Goal: Task Accomplishment & Management: Manage account settings

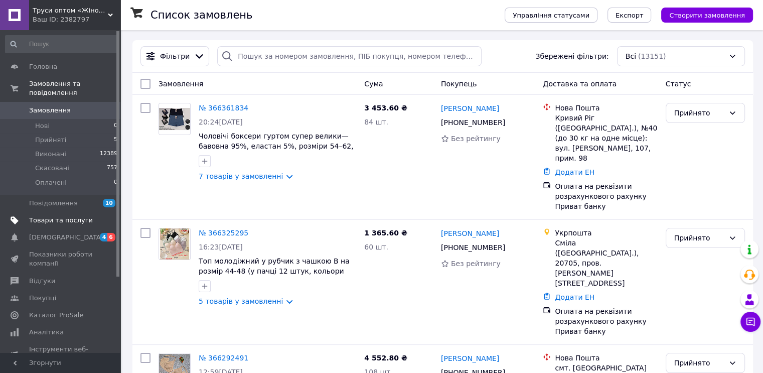
click at [50, 216] on span "Товари та послуги" at bounding box center [61, 220] width 64 height 9
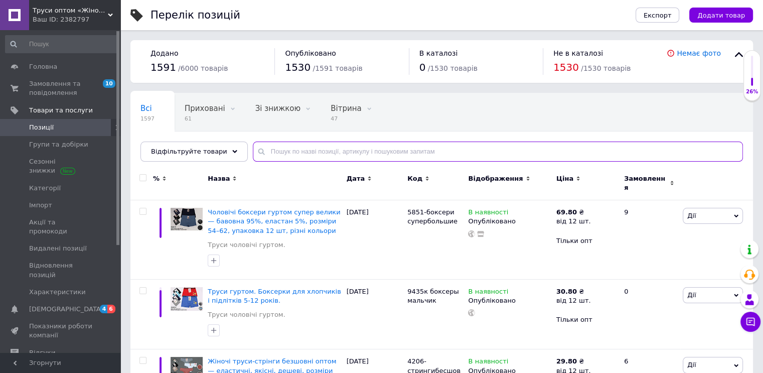
click at [375, 146] on input "text" at bounding box center [498, 152] width 490 height 20
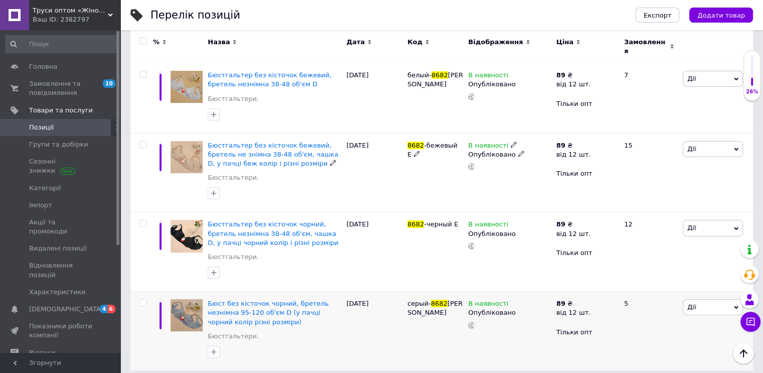
scroll to position [138, 0]
type input "8682"
click at [247, 301] on span "Бюст без кісточок чорний, бретель незнімна 95-120 об'єм D (у пачці чорний колір…" at bounding box center [268, 312] width 121 height 26
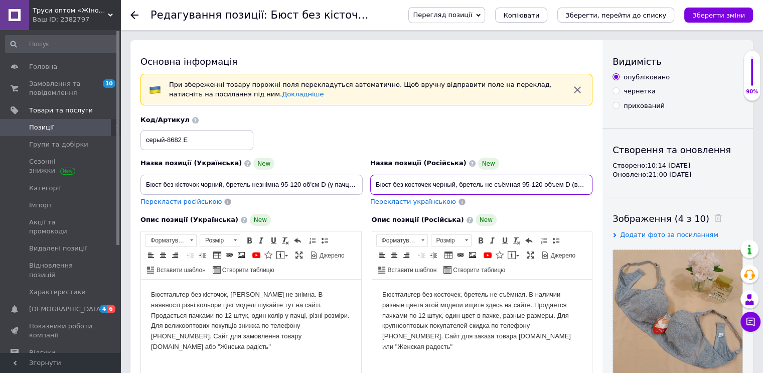
scroll to position [0, 104]
drag, startPoint x: 374, startPoint y: 183, endPoint x: 680, endPoint y: 190, distance: 306.7
click at [680, 190] on div "Основна інформація При збереженні товару порожні поля перекладуться автоматично…" at bounding box center [441, 374] width 623 height 668
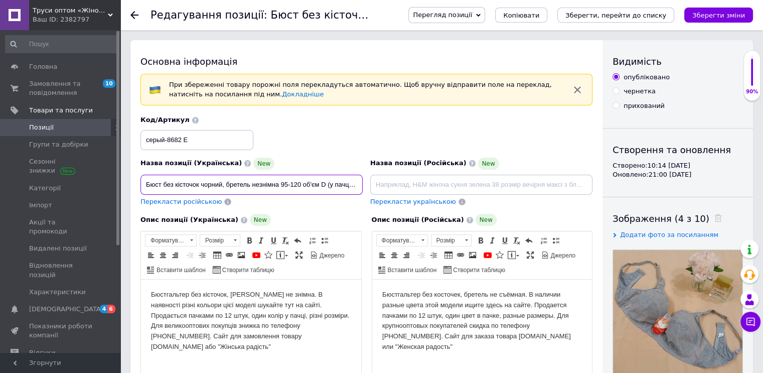
scroll to position [0, 77]
drag, startPoint x: 146, startPoint y: 181, endPoint x: 471, endPoint y: 206, distance: 326.2
click at [482, 200] on div "Назва позиції (Українська) New Бюст без кісточок чорний, бретель незнімна 95-12…" at bounding box center [367, 161] width 460 height 98
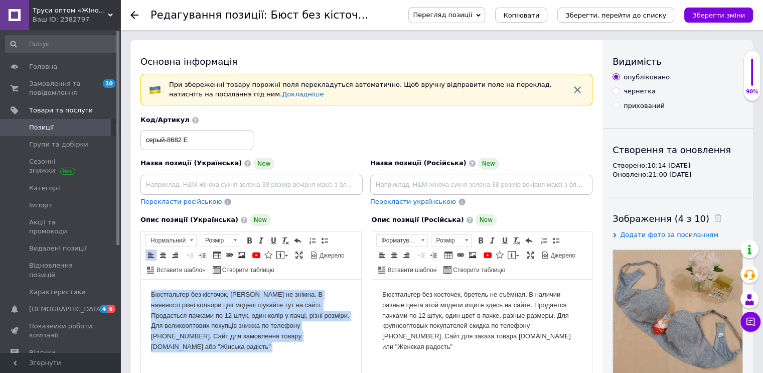
scroll to position [81, 0]
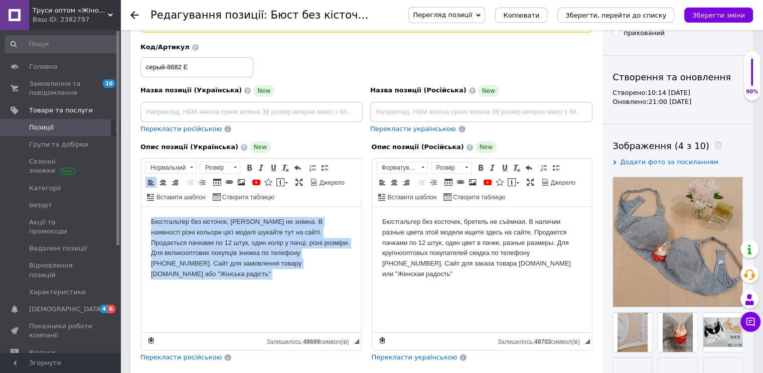
drag, startPoint x: 150, startPoint y: 217, endPoint x: 416, endPoint y: 374, distance: 308.9
click at [361, 307] on html "Бюстгальтер без кісточок, [PERSON_NAME] не знімна. В наявності різні кольори ці…" at bounding box center [251, 257] width 220 height 100
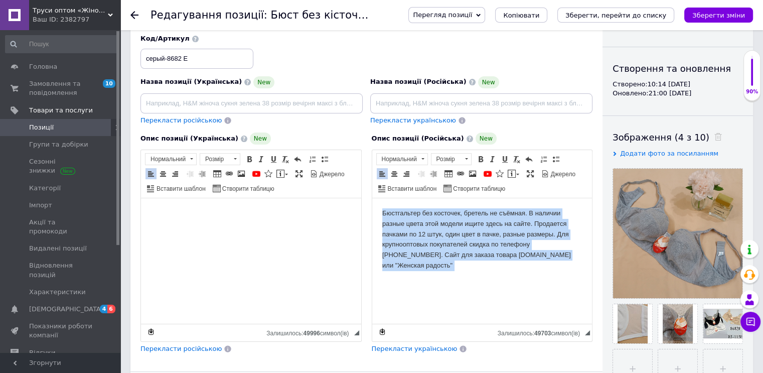
drag, startPoint x: 385, startPoint y: 212, endPoint x: 580, endPoint y: 285, distance: 208.5
click at [581, 285] on html "Бюстгальтер без косточек, бретель не съёмная. В наличии разные цвета этой модел…" at bounding box center [482, 248] width 220 height 100
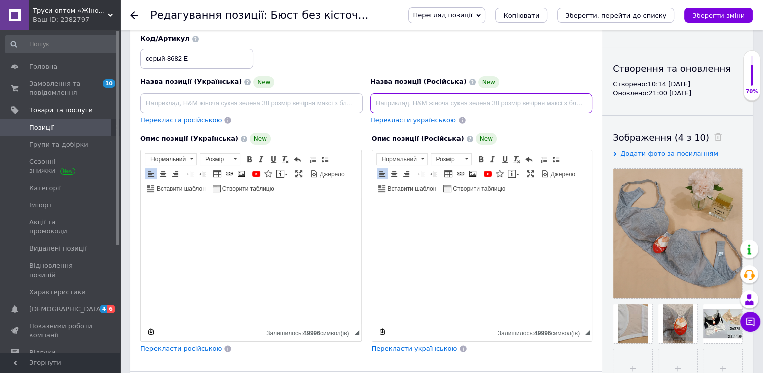
click at [398, 99] on input at bounding box center [481, 103] width 222 height 20
type input "Бюстгальтер оптом на крупную грудь | чашка E | серый цвет | объемы 85–115 | упа…"
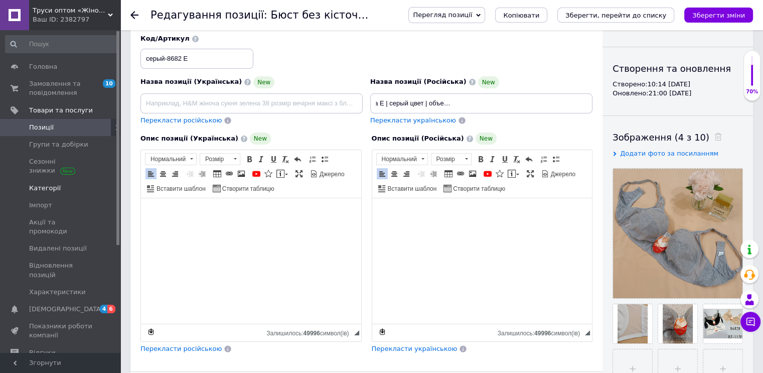
scroll to position [0, 0]
click at [440, 246] on html at bounding box center [482, 222] width 220 height 48
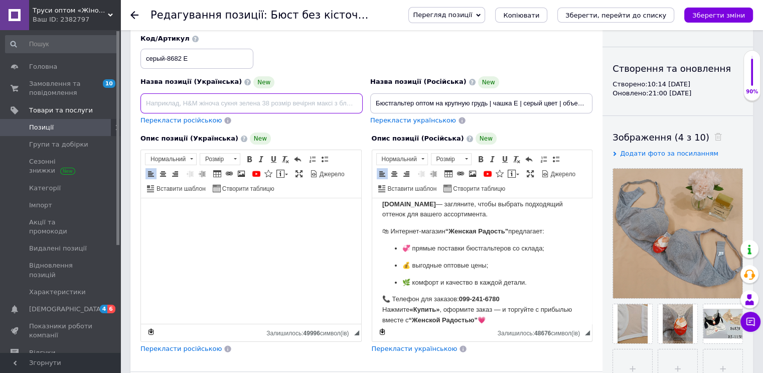
click at [186, 100] on input at bounding box center [252, 103] width 222 height 20
type input "Бюстгальтер гуртом на велику груди | чашка E | сірий колір | об’єми 85–115 | уп…"
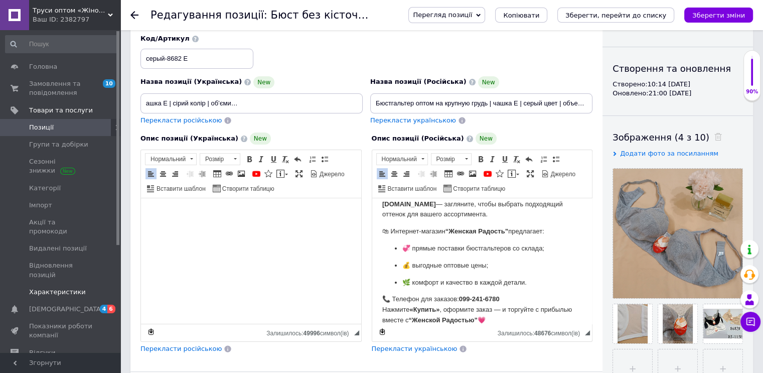
scroll to position [0, 0]
click at [239, 234] on p "Редактор, 6CCB35CA-FEA9-4535-9828-8291B27A6415" at bounding box center [251, 230] width 200 height 11
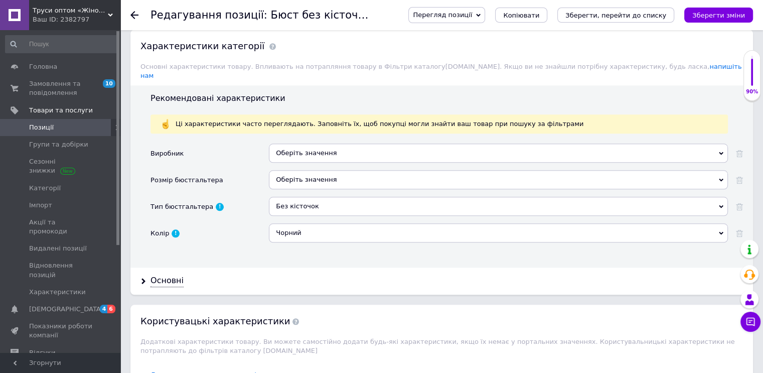
scroll to position [985, 0]
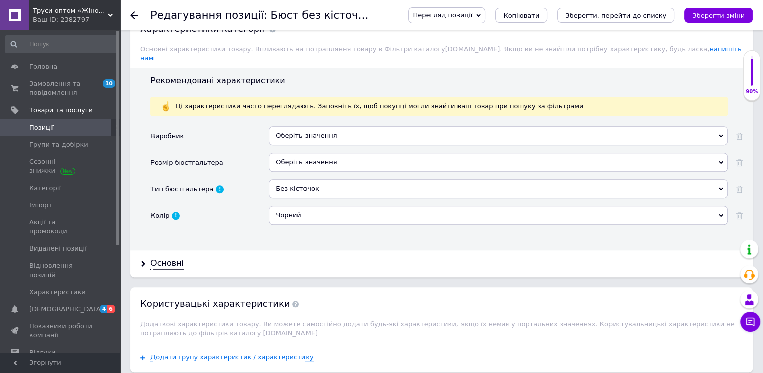
click at [294, 179] on div "Без кісточок" at bounding box center [498, 188] width 459 height 19
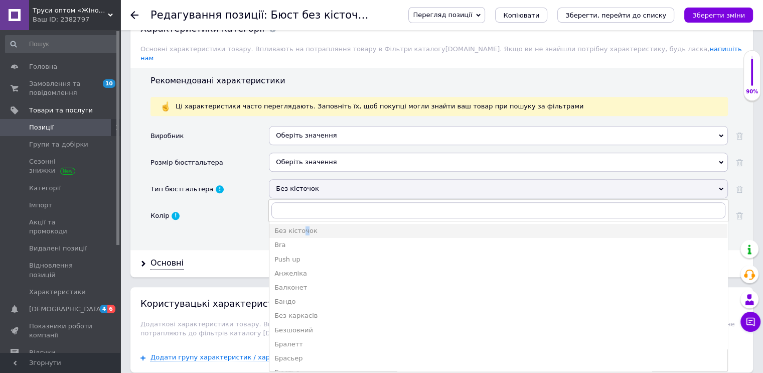
click at [303, 226] on div "Без кісточок" at bounding box center [498, 230] width 448 height 9
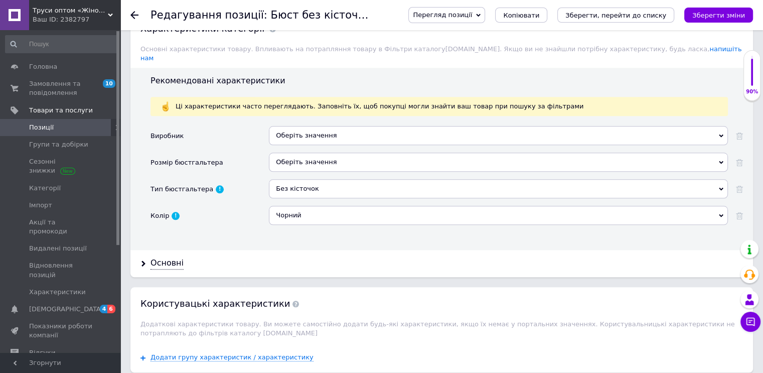
drag, startPoint x: 292, startPoint y: 196, endPoint x: 295, endPoint y: 203, distance: 8.1
click at [292, 206] on div "Чорний" at bounding box center [498, 215] width 459 height 19
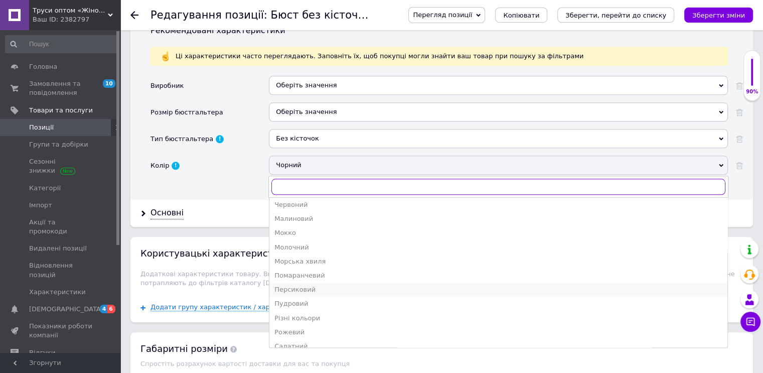
scroll to position [251, 0]
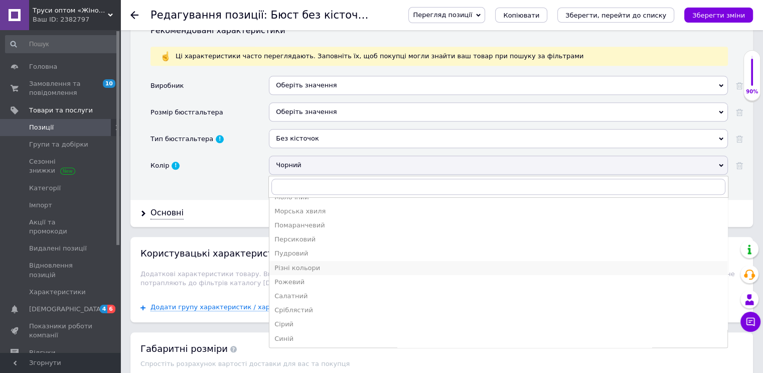
click at [297, 263] on div "Різні кольори" at bounding box center [498, 267] width 448 height 9
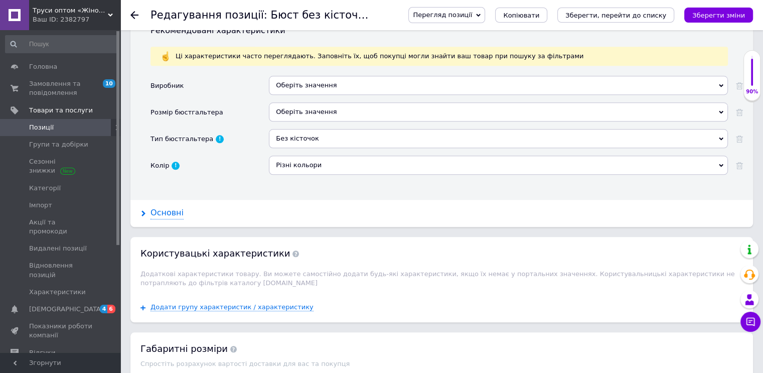
click at [170, 207] on div "Основні" at bounding box center [167, 213] width 33 height 12
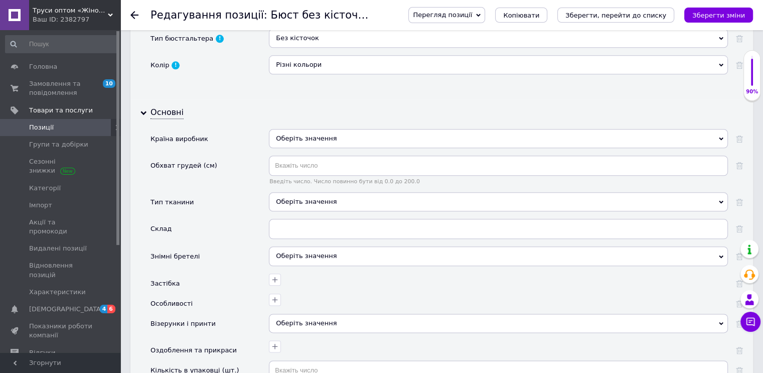
scroll to position [1185, 0]
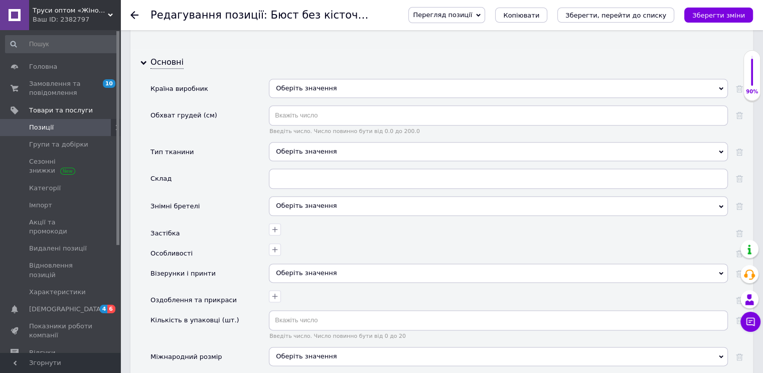
click at [297, 142] on div "Оберіть значення" at bounding box center [498, 151] width 459 height 19
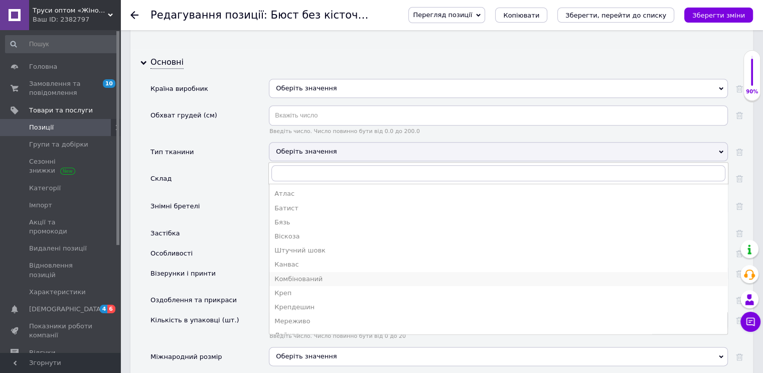
click at [301, 272] on li "Комбінований" at bounding box center [498, 279] width 458 height 14
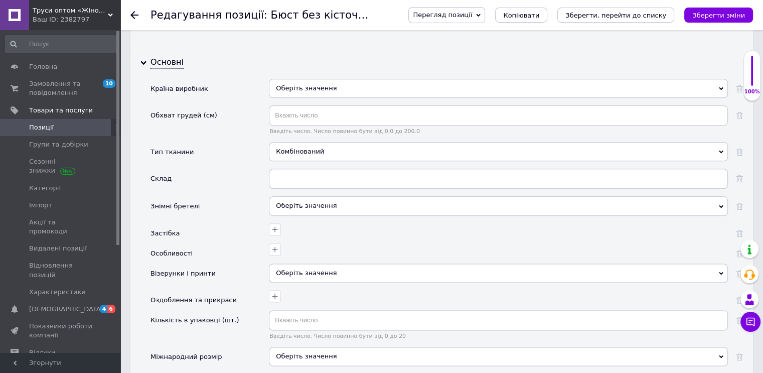
click at [293, 202] on span "Оберіть значення" at bounding box center [306, 206] width 61 height 8
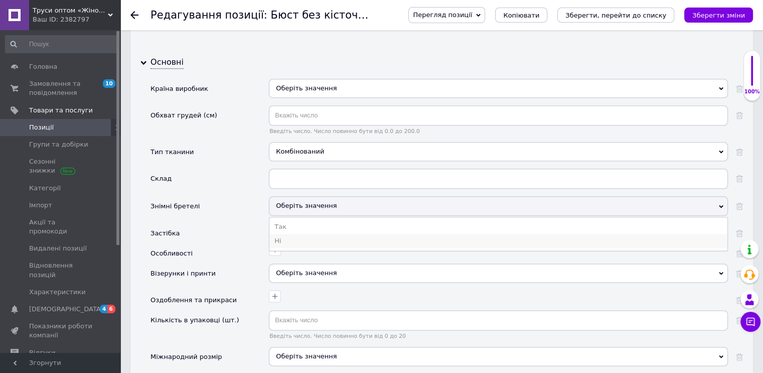
click at [280, 234] on li "Ні" at bounding box center [498, 241] width 458 height 14
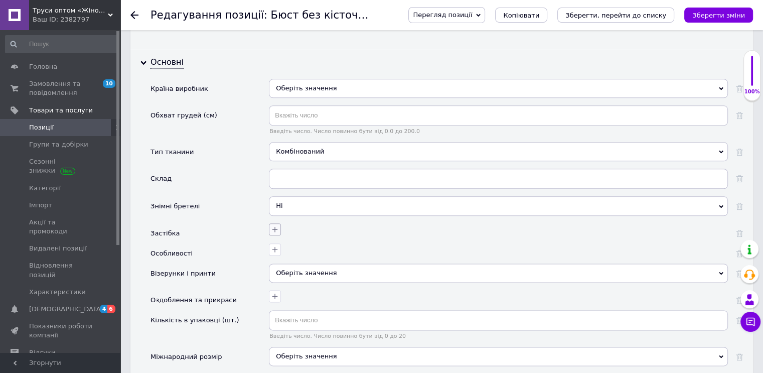
click at [275, 227] on icon "button" at bounding box center [275, 230] width 6 height 6
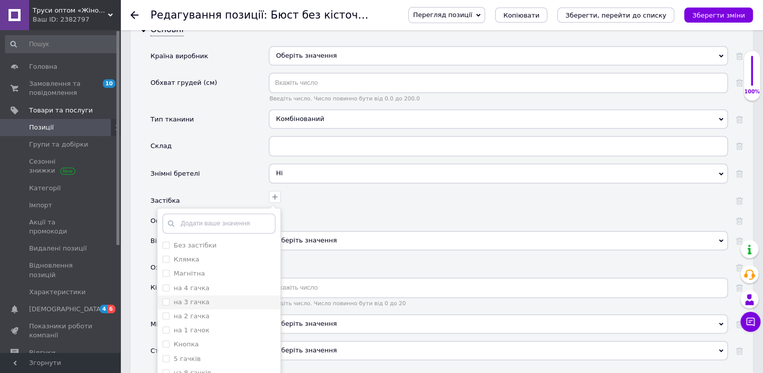
scroll to position [1235, 0]
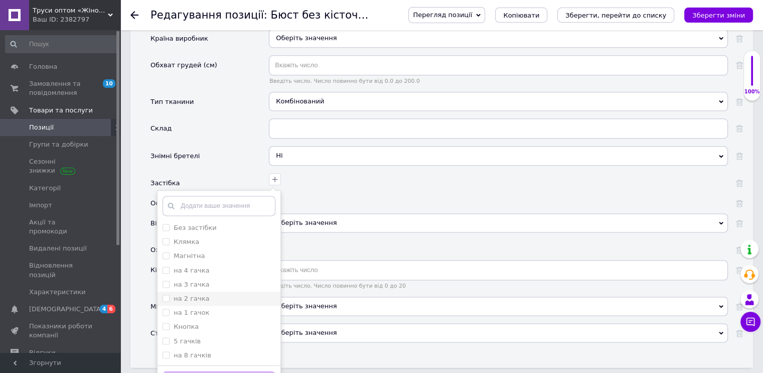
click at [193, 295] on label "на 2 гачка" at bounding box center [192, 299] width 36 height 8
checkbox гачка "true"
drag, startPoint x: 241, startPoint y: 361, endPoint x: 249, endPoint y: 358, distance: 8.6
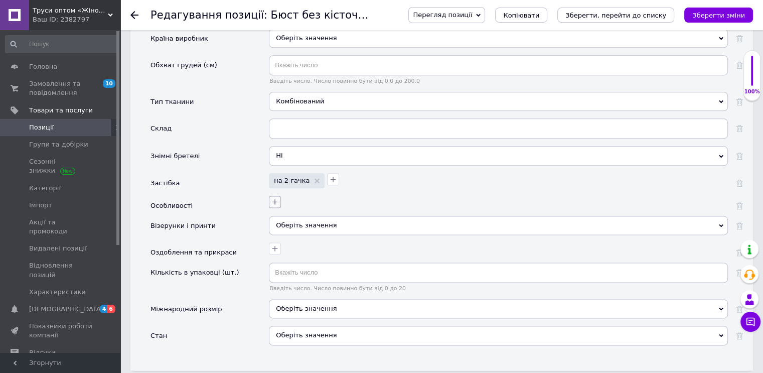
click at [277, 198] on icon "button" at bounding box center [275, 202] width 8 height 8
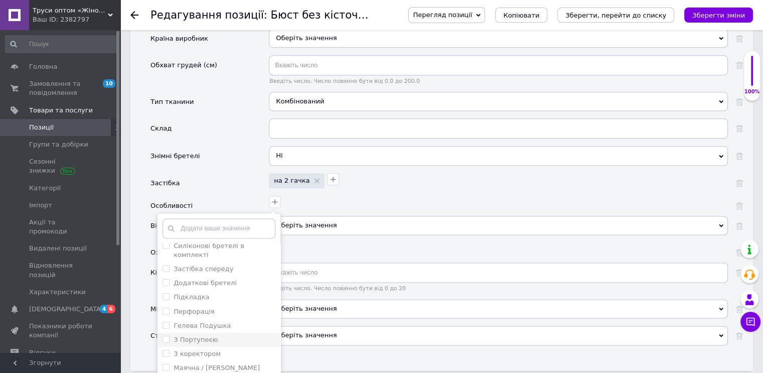
scroll to position [1286, 0]
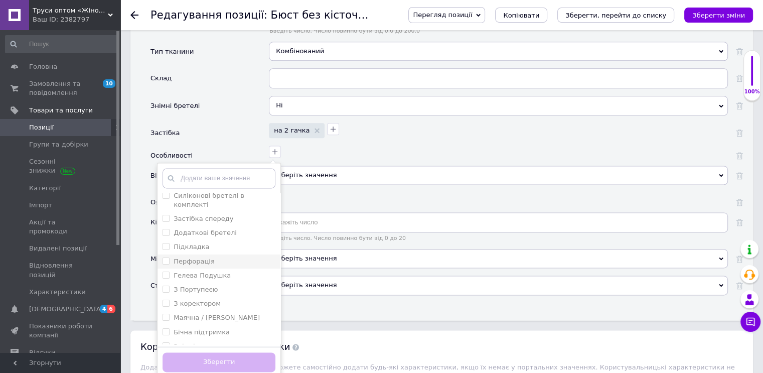
click at [197, 257] on label "Перфорація" at bounding box center [194, 261] width 41 height 8
checkbox input "true"
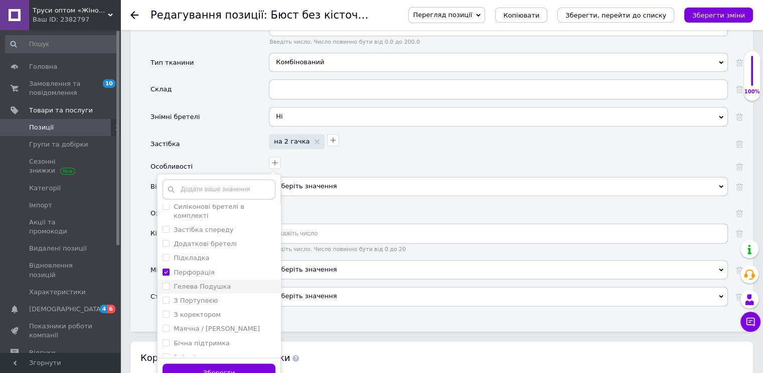
scroll to position [1336, 0]
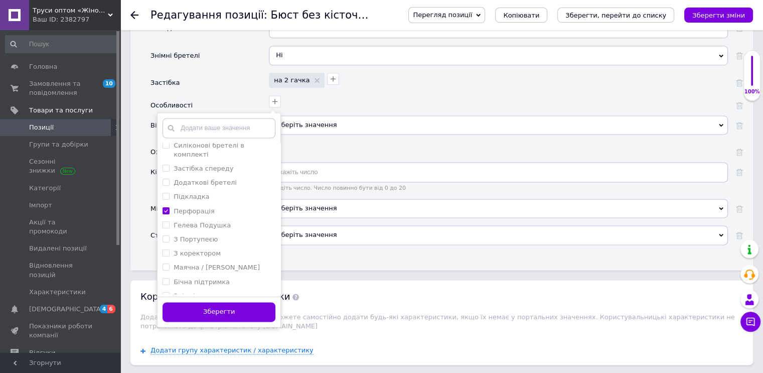
drag, startPoint x: 235, startPoint y: 295, endPoint x: 237, endPoint y: 290, distance: 5.2
click at [236, 302] on button "Зберегти" at bounding box center [219, 312] width 113 height 20
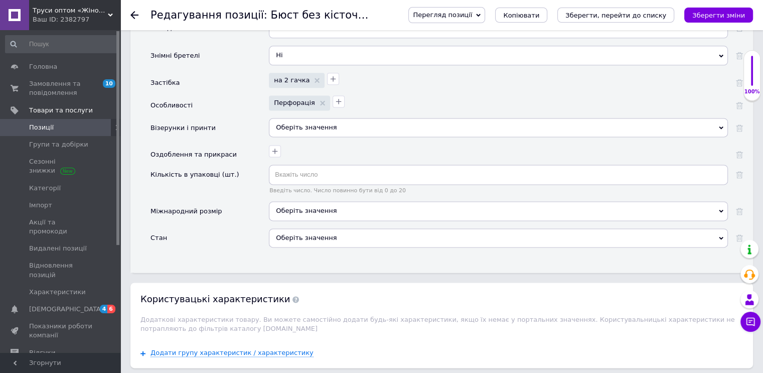
click at [303, 118] on div "Оберіть значення" at bounding box center [498, 127] width 459 height 19
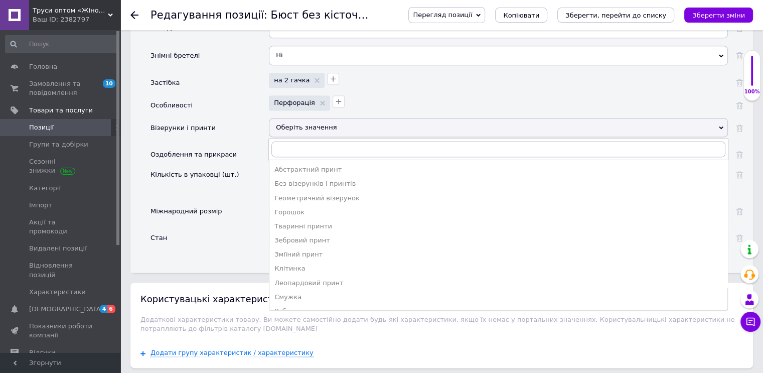
click at [303, 179] on div "Без візерунків і принтів" at bounding box center [498, 183] width 448 height 9
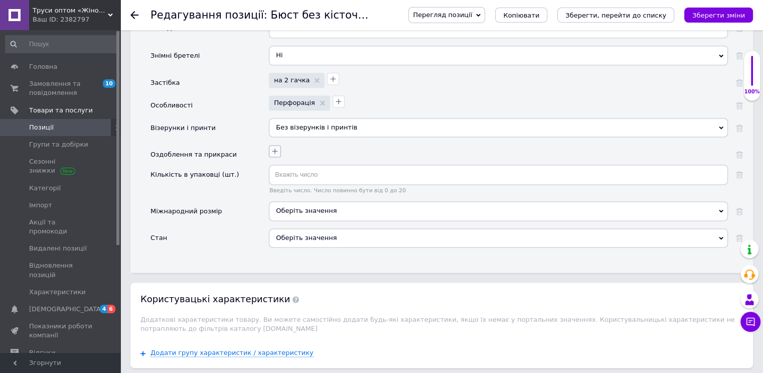
click at [275, 147] on icon "button" at bounding box center [275, 151] width 8 height 8
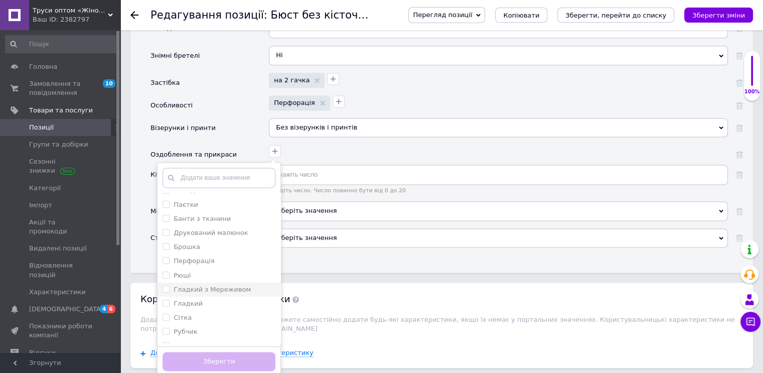
scroll to position [161, 0]
click at [232, 118] on div "Візерунки і принти" at bounding box center [210, 131] width 118 height 27
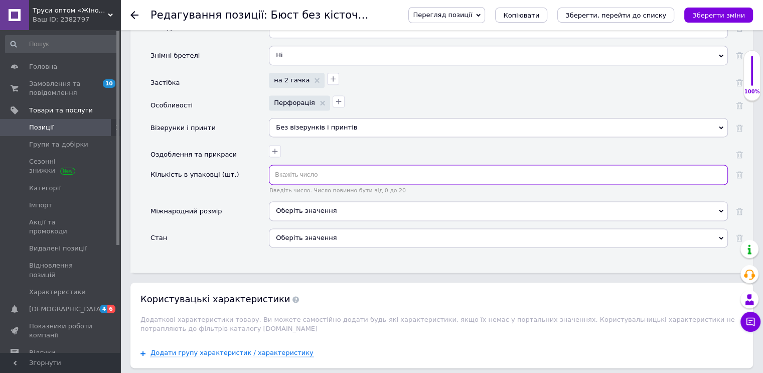
click at [301, 165] on input "text" at bounding box center [498, 175] width 459 height 20
type input "12"
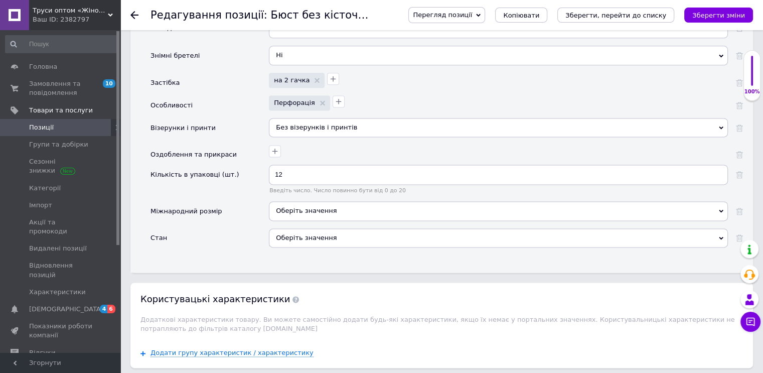
click at [306, 228] on div "Оберіть значення" at bounding box center [498, 237] width 459 height 19
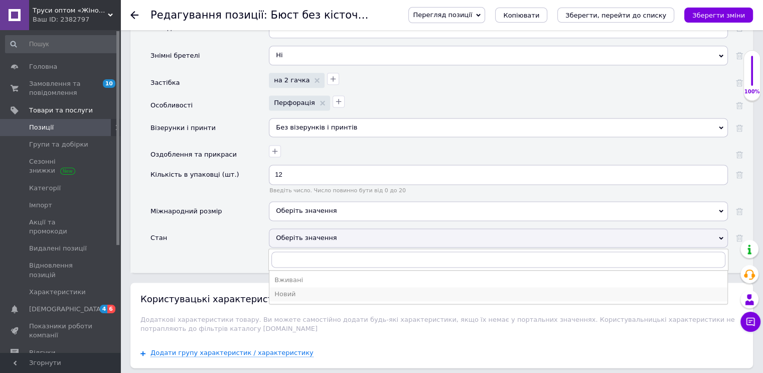
click at [305, 290] on div "Новий" at bounding box center [498, 294] width 448 height 9
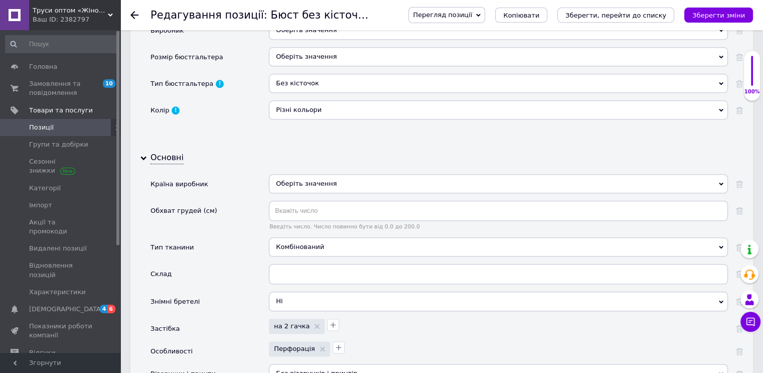
scroll to position [1035, 0]
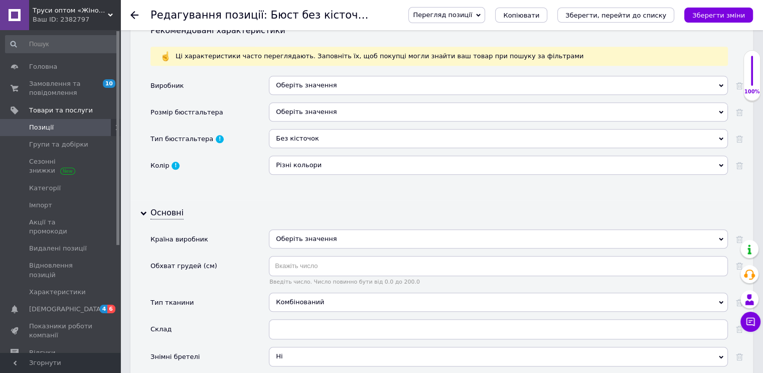
click at [297, 156] on div "Різні кольори" at bounding box center [498, 165] width 459 height 19
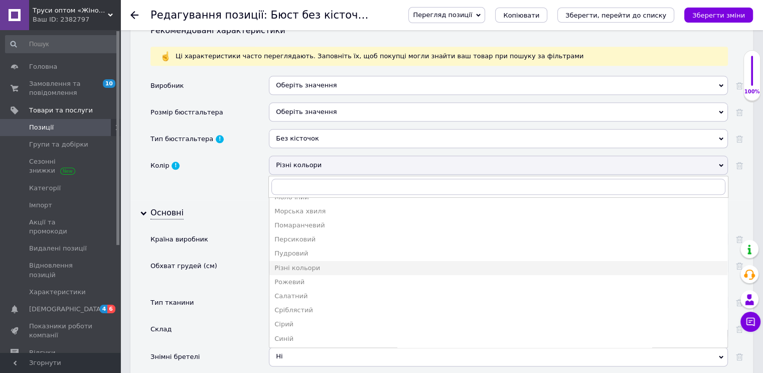
click at [294, 320] on div "Сірий" at bounding box center [498, 324] width 448 height 9
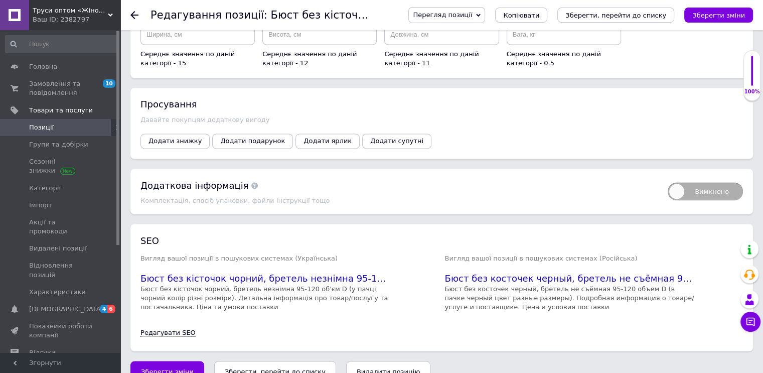
scroll to position [1755, 0]
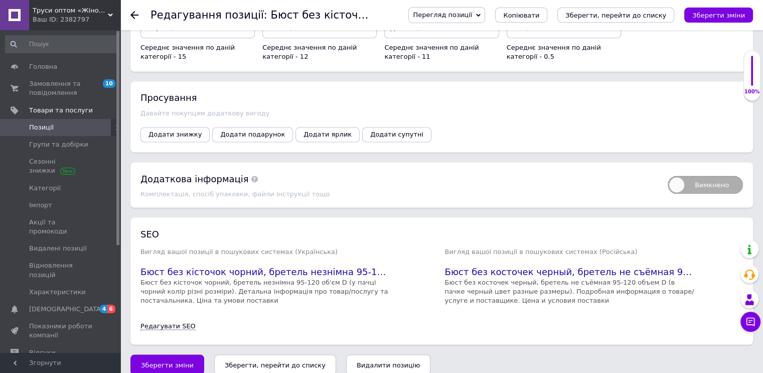
click at [717, 176] on span "Вимкнено" at bounding box center [705, 185] width 75 height 18
click at [668, 171] on input "Вимкнено" at bounding box center [664, 172] width 7 height 7
checkbox input "true"
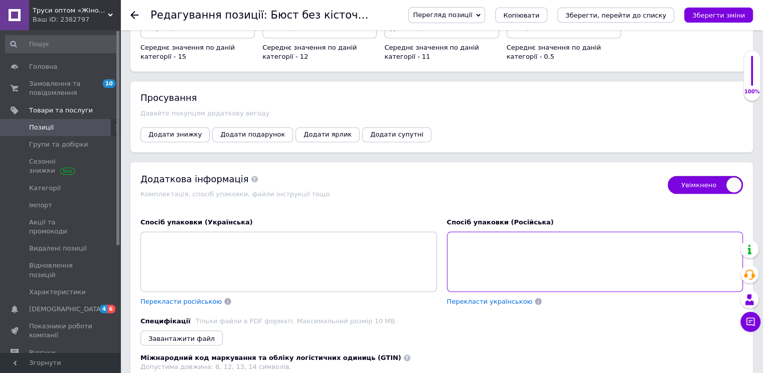
click at [606, 247] on textarea at bounding box center [595, 261] width 297 height 60
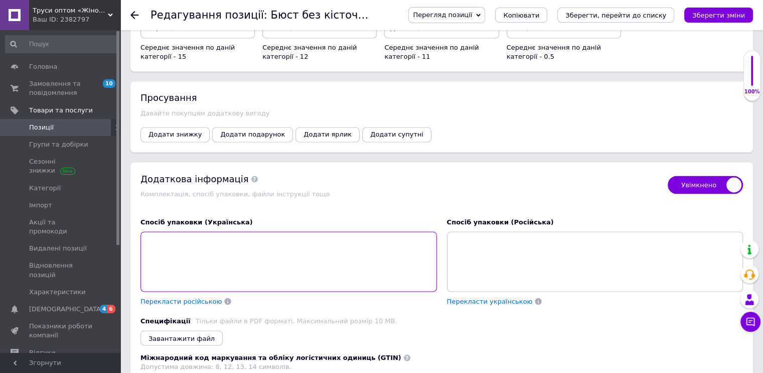
drag, startPoint x: 229, startPoint y: 242, endPoint x: 234, endPoint y: 241, distance: 5.7
click at [230, 242] on textarea at bounding box center [289, 261] width 297 height 60
paste textarea "🧵 Кожна упаковка містить 12 бюстгальтерів одного кольору (сірого), але різних р…"
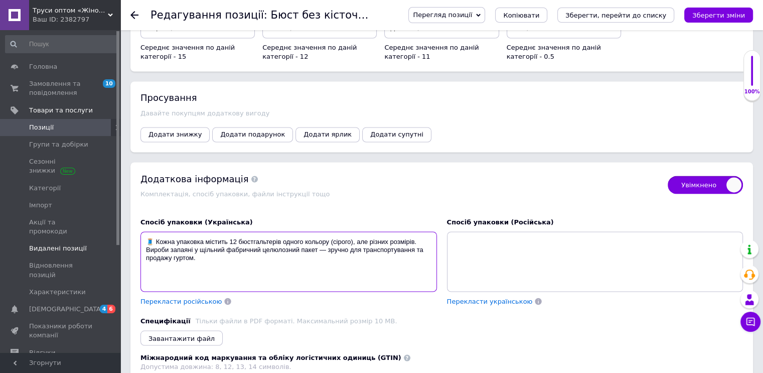
type textarea "🧵 Кожна упаковка містить 12 бюстгальтерів одного кольору (сірого), але різних р…"
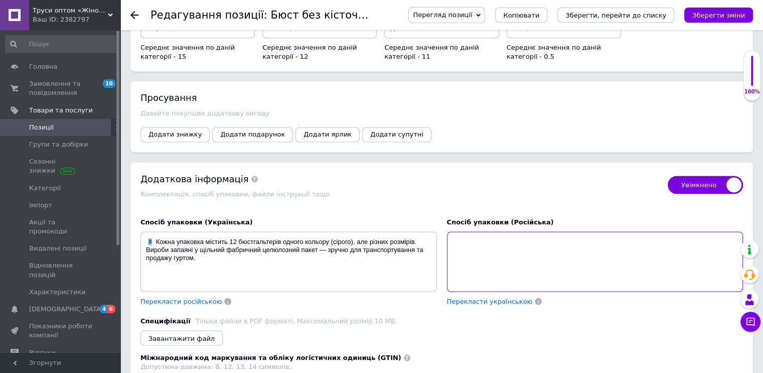
click at [496, 253] on textarea at bounding box center [595, 261] width 297 height 60
paste textarea "🧵 Каждый бюстгальтер поставляется в фабричной упаковке по 12 штук — один цвет (…"
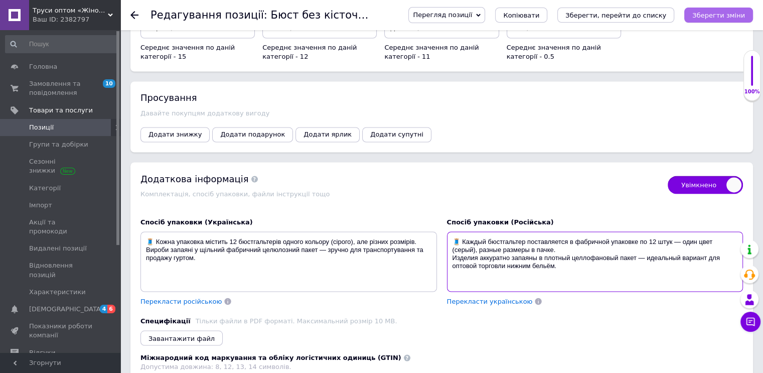
type textarea "🧵 Каждый бюстгальтер поставляется в фабричной упаковке по 12 штук — один цвет (…"
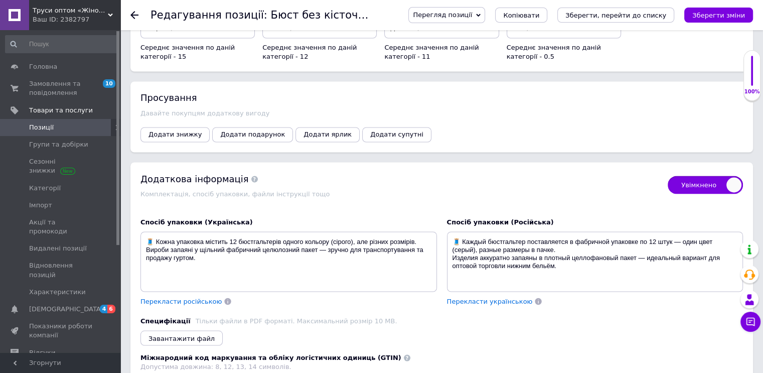
click at [724, 14] on icon "Зберегти зміни" at bounding box center [719, 16] width 53 height 8
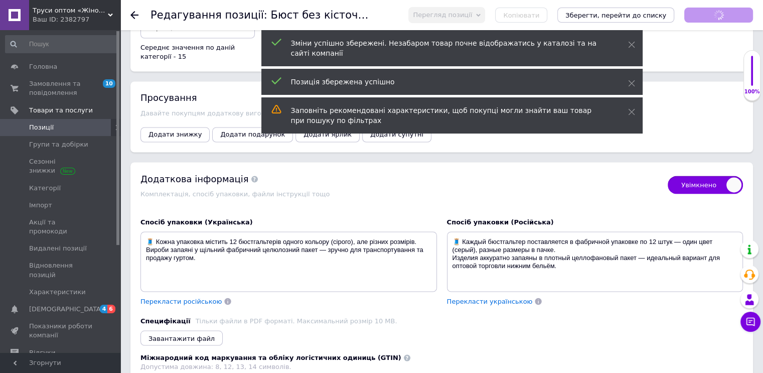
scroll to position [166, 0]
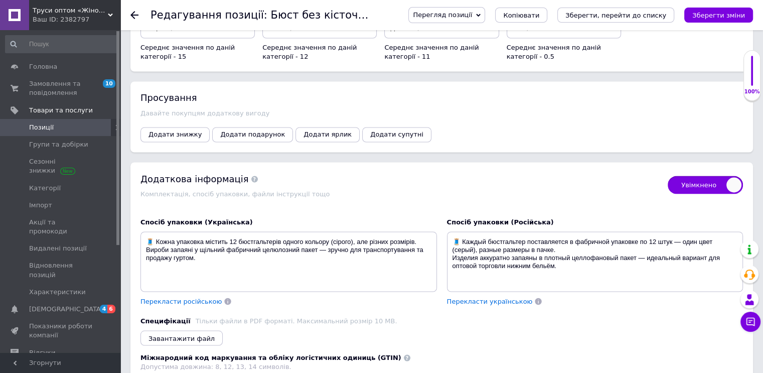
drag, startPoint x: 703, startPoint y: 168, endPoint x: 726, endPoint y: 78, distance: 92.9
click at [705, 176] on span "Увімкнено" at bounding box center [705, 185] width 75 height 18
click at [668, 169] on input "Увімкнено" at bounding box center [664, 172] width 7 height 7
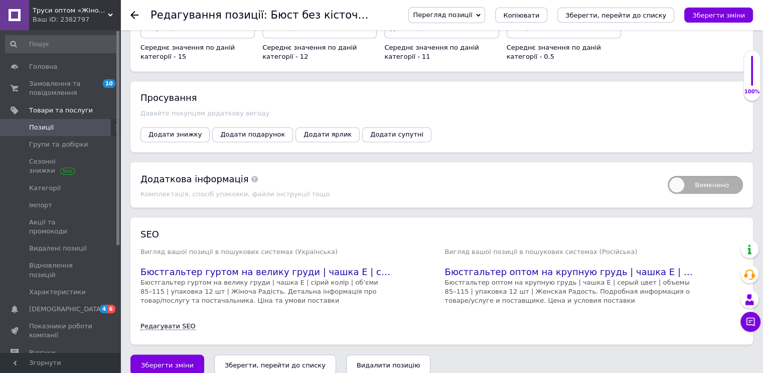
click at [716, 176] on span "Вимкнено" at bounding box center [705, 185] width 75 height 18
click at [668, 169] on input "Вимкнено" at bounding box center [664, 172] width 7 height 7
checkbox input "true"
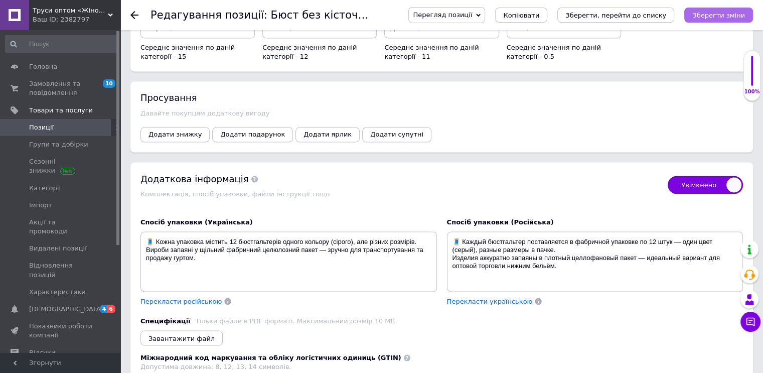
click at [715, 13] on icon "Зберегти зміни" at bounding box center [719, 16] width 53 height 8
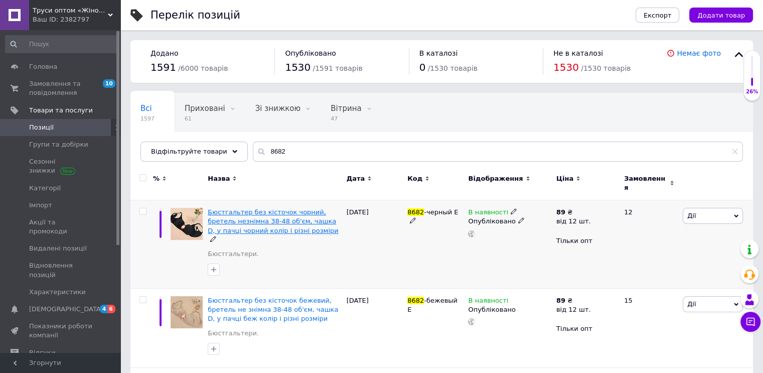
click at [243, 214] on span "Бюстгальтер без кісточок чорний, бретель незнімна 38-48 об'єм, чашка D, у пачці…" at bounding box center [273, 221] width 130 height 26
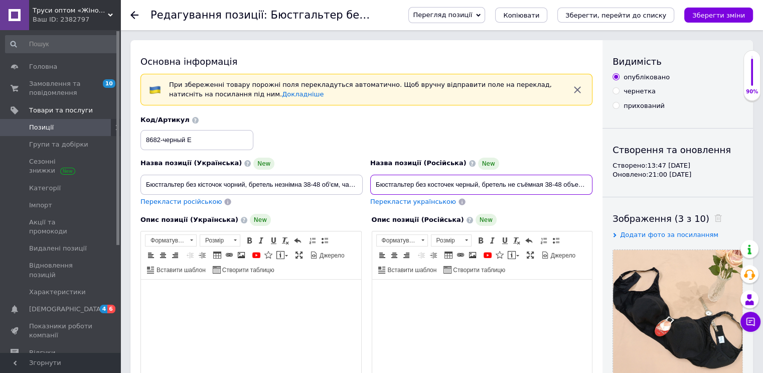
scroll to position [0, 149]
drag, startPoint x: 374, startPoint y: 182, endPoint x: 685, endPoint y: 208, distance: 312.7
click at [700, 202] on div "Основна інформація При збереженні товару порожні поля перекладуться автоматично…" at bounding box center [441, 374] width 623 height 668
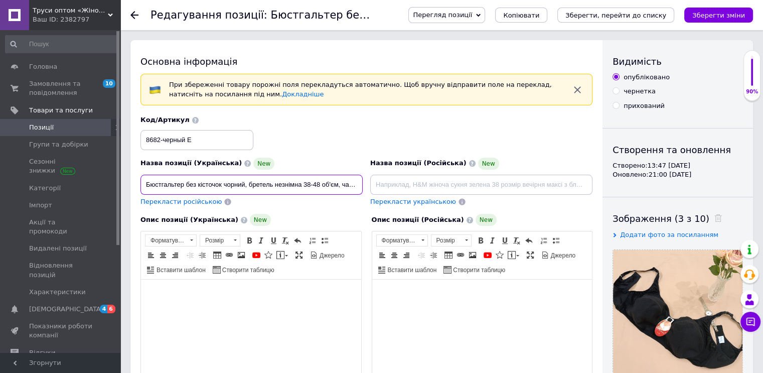
scroll to position [0, 119]
drag, startPoint x: 144, startPoint y: 180, endPoint x: 436, endPoint y: 206, distance: 292.7
click at [438, 203] on div "Назва позиції (Українська) New Бюстгальтер без кісточок чорний, бретель незнімн…" at bounding box center [367, 161] width 460 height 98
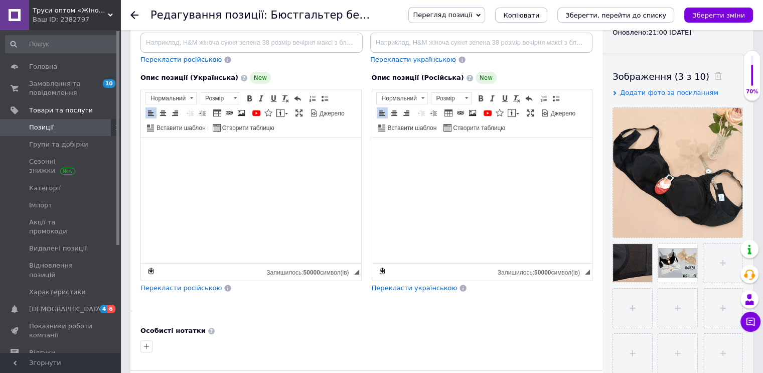
scroll to position [50, 0]
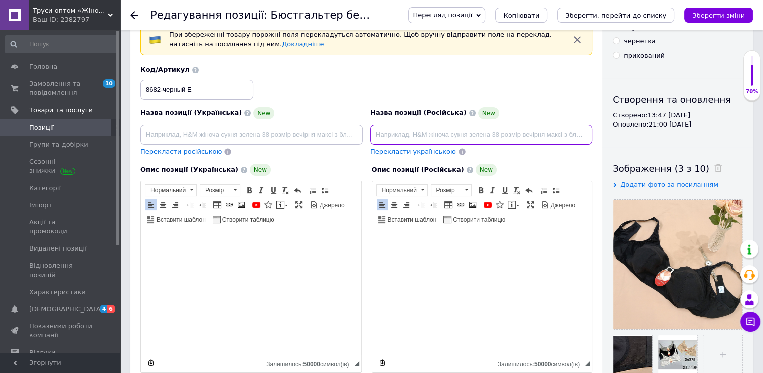
click at [414, 128] on input at bounding box center [481, 134] width 222 height 20
paste input "Бюстгальтер оптом на крупную грудь | чашка E | чёрный цвет | объёмы 85–115 | уп…"
type input "Бюстгальтер оптом на крупную грудь | чашка E | чёрный цвет | объёмы 85–115 | уп…"
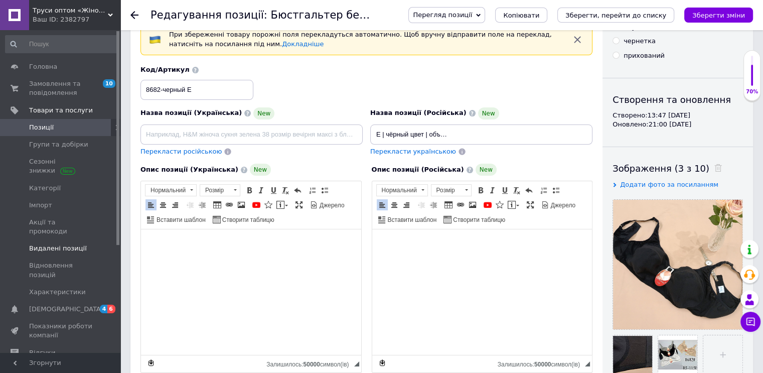
scroll to position [0, 0]
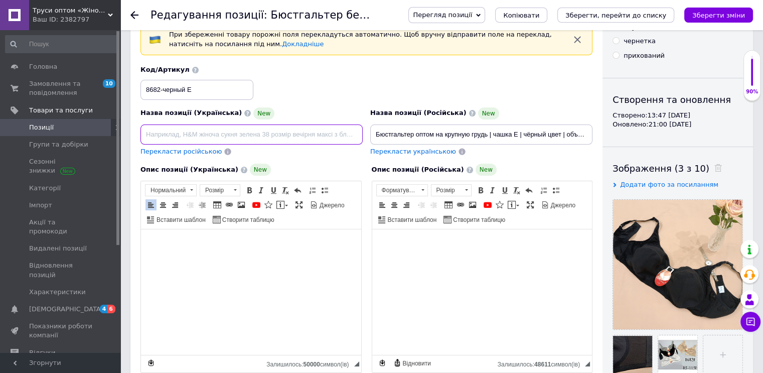
click at [186, 134] on input at bounding box center [252, 134] width 222 height 20
paste input "Бюстгальтер гуртом на велику груди | чашка E | чорний колір | об’єми 85–115 | у…"
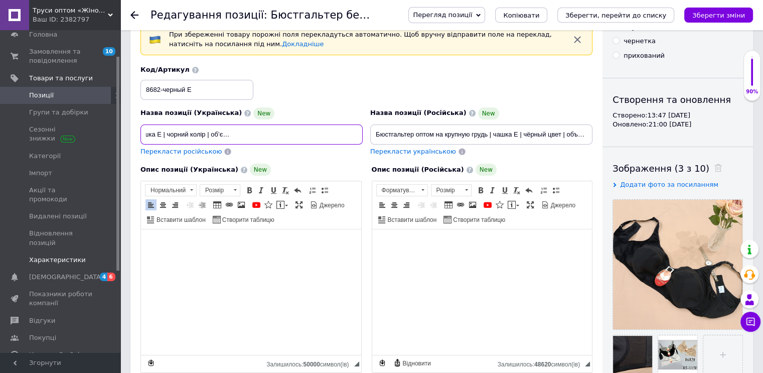
scroll to position [50, 0]
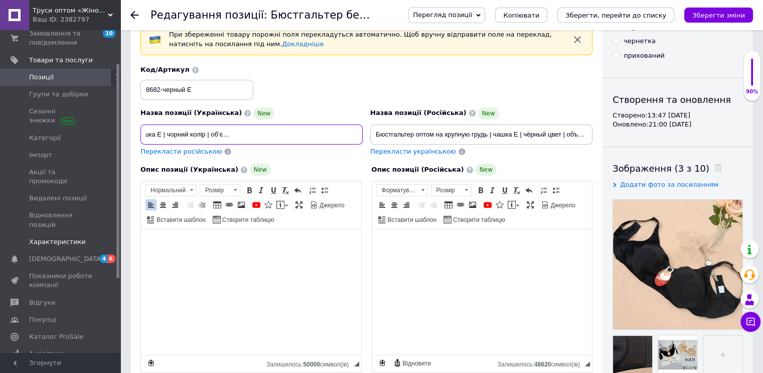
type input "Бюстгальтер гуртом на велику груди | чашка E | чорний колір | об’єми 85–115 | у…"
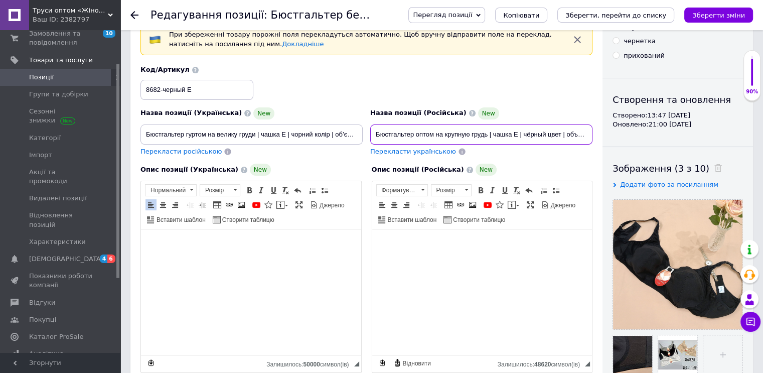
scroll to position [0, 138]
drag, startPoint x: 376, startPoint y: 131, endPoint x: 710, endPoint y: 144, distance: 334.0
click at [715, 145] on div "Основна інформація При збереженні товару порожні поля перекладуться автоматично…" at bounding box center [441, 324] width 623 height 668
click at [421, 131] on input at bounding box center [481, 134] width 222 height 20
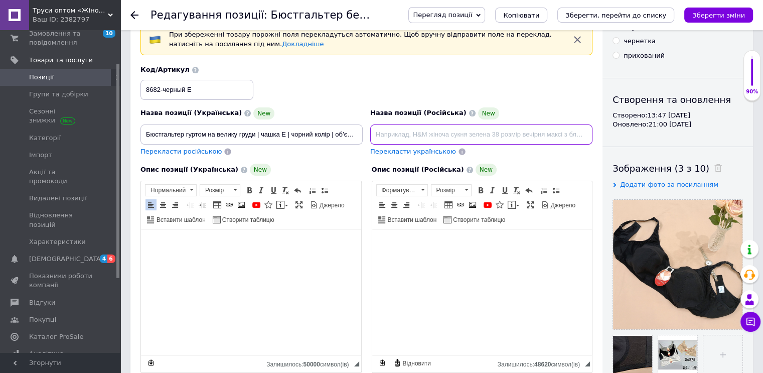
paste input "Бюстгальтер оптом без косточек | чашка E | чёрный цвет | объёмы 85–115 | упаков…"
type input "Бюстгальтер оптом без косточек | чашка E | чёрный цвет | объёмы 85–115 | упаков…"
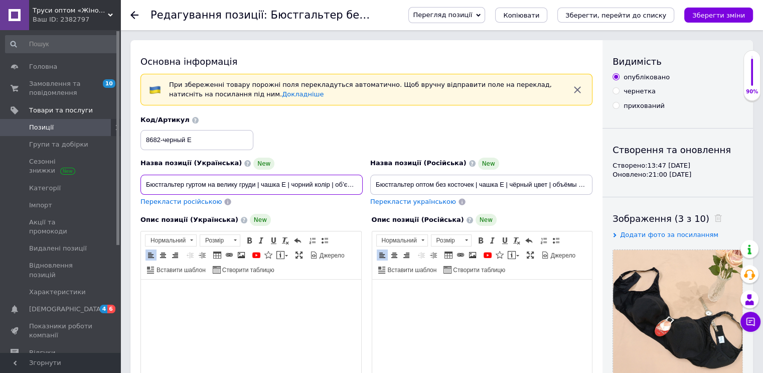
scroll to position [0, 125]
drag, startPoint x: 146, startPoint y: 180, endPoint x: 518, endPoint y: 230, distance: 375.8
click at [524, 232] on div "Назва позиції (Українська) New Бюстгальтер гуртом на велику груди | чашка E | ч…" at bounding box center [367, 274] width 452 height 319
click at [243, 182] on input at bounding box center [252, 185] width 222 height 20
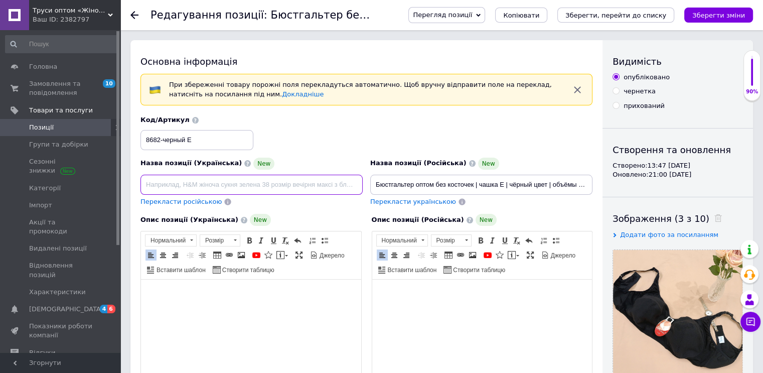
paste input "Бюстгальтер гуртом без кісточок | чашка E | чорний колір | об’єми 85–115 | упак…"
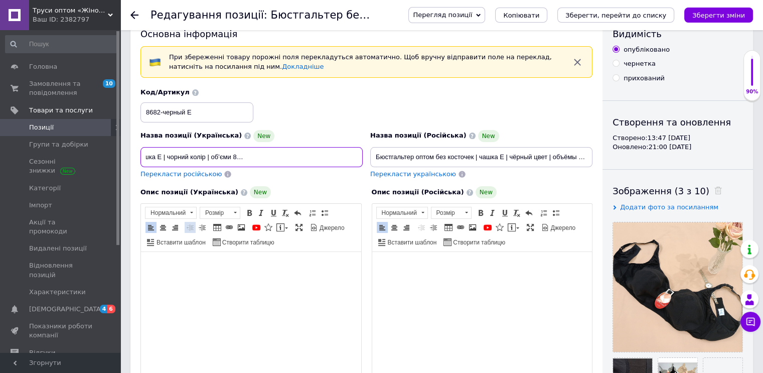
scroll to position [50, 0]
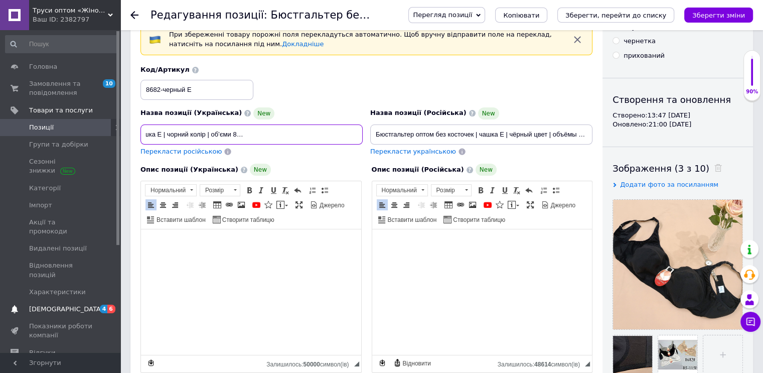
type input "Бюстгальтер гуртом без кісточок | чашка E | чорний колір | об’єми 85–115 | упак…"
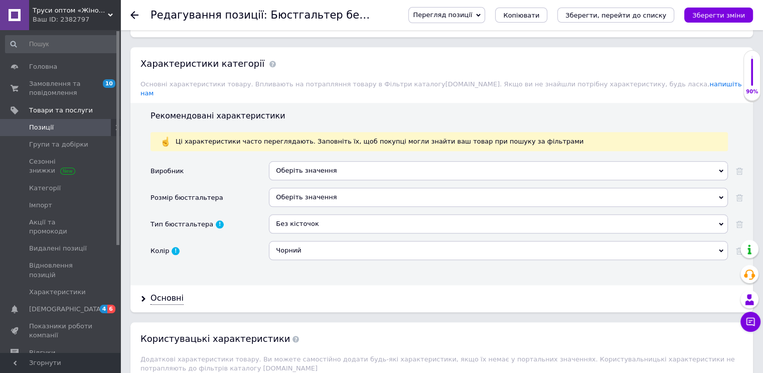
scroll to position [1004, 0]
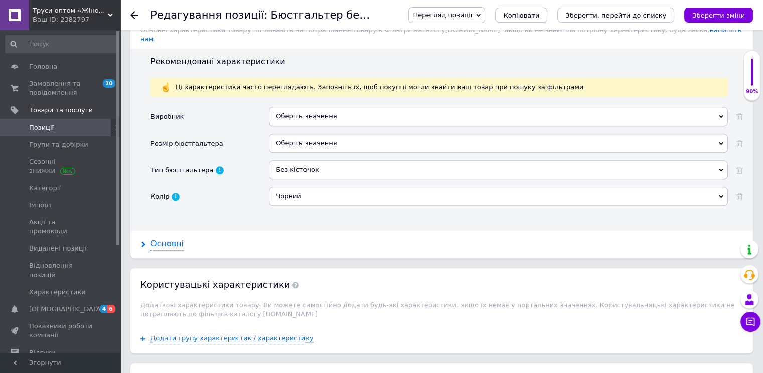
click at [163, 238] on div "Основні" at bounding box center [167, 244] width 33 height 12
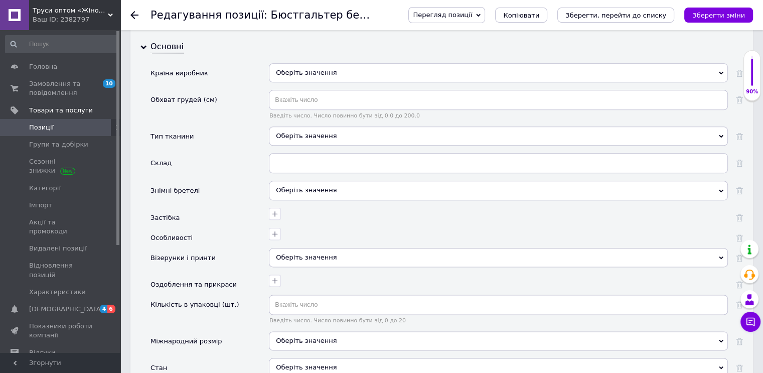
scroll to position [1204, 0]
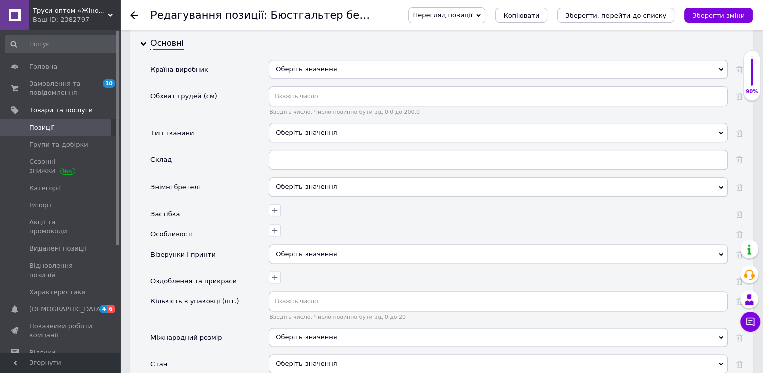
click at [305, 123] on div "Оберіть значення" at bounding box center [498, 132] width 459 height 19
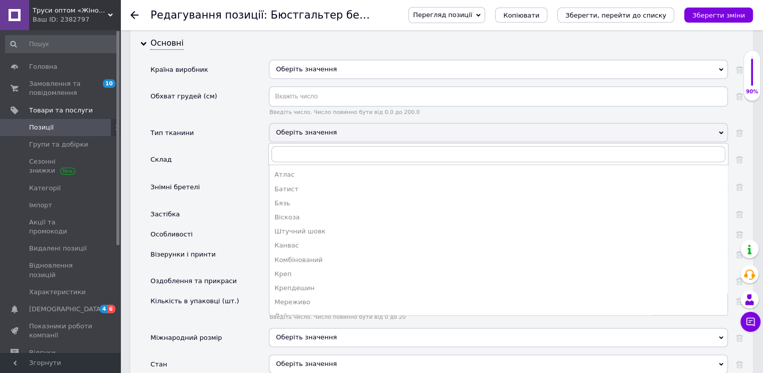
click at [296, 123] on div "Оберіть значення" at bounding box center [498, 132] width 459 height 19
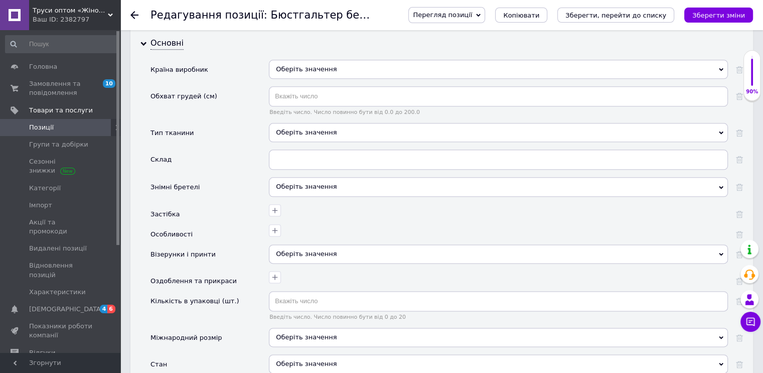
click at [291, 183] on span "Оберіть значення" at bounding box center [306, 187] width 61 height 8
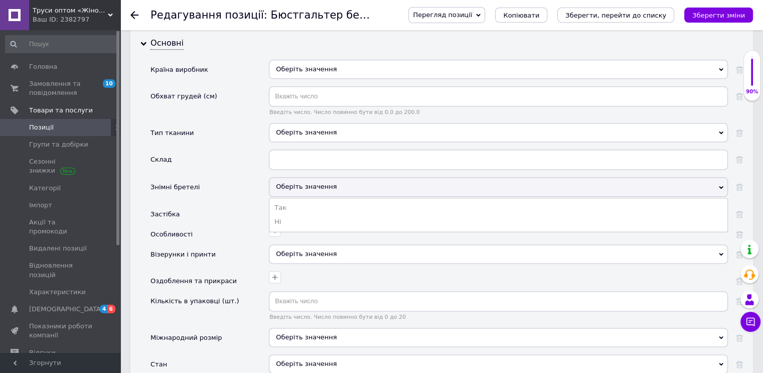
click at [279, 215] on li "Ні" at bounding box center [498, 222] width 458 height 14
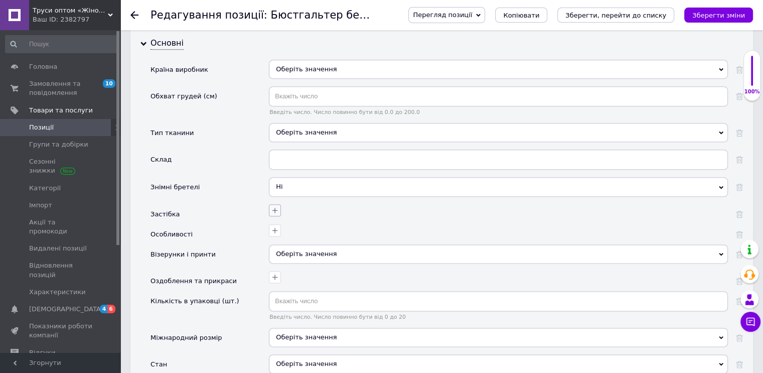
click at [275, 208] on icon "button" at bounding box center [275, 211] width 6 height 6
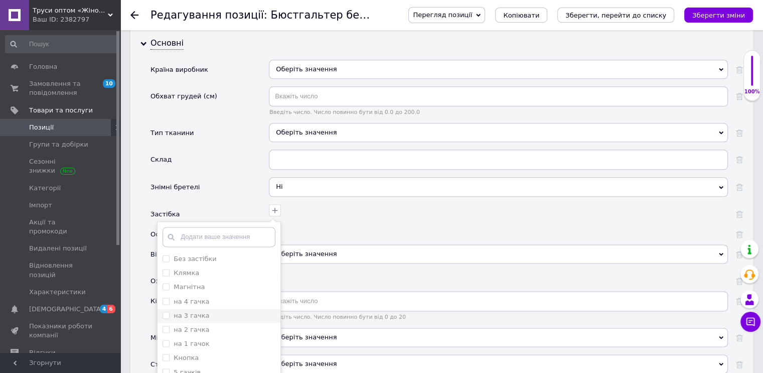
drag, startPoint x: 164, startPoint y: 311, endPoint x: 197, endPoint y: 302, distance: 34.3
click at [165, 326] on гачка "на 2 гачка" at bounding box center [166, 329] width 7 height 7
checkbox гачка "true"
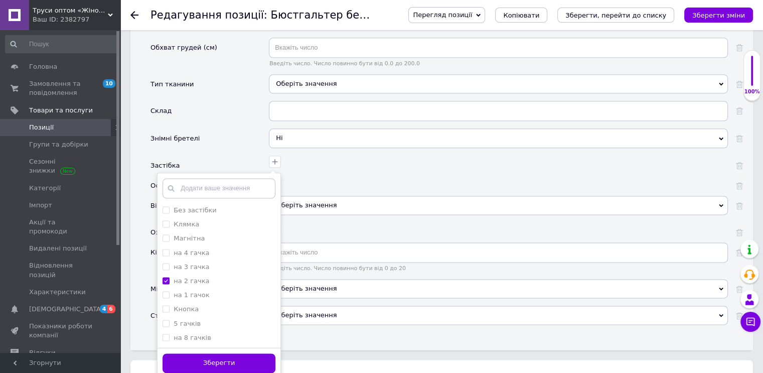
scroll to position [1305, 0]
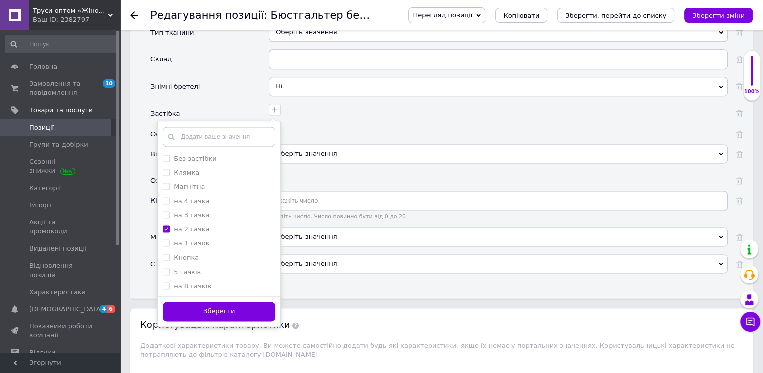
drag, startPoint x: 222, startPoint y: 292, endPoint x: 247, endPoint y: 216, distance: 80.0
click at [224, 302] on button "Зберегти" at bounding box center [219, 312] width 113 height 20
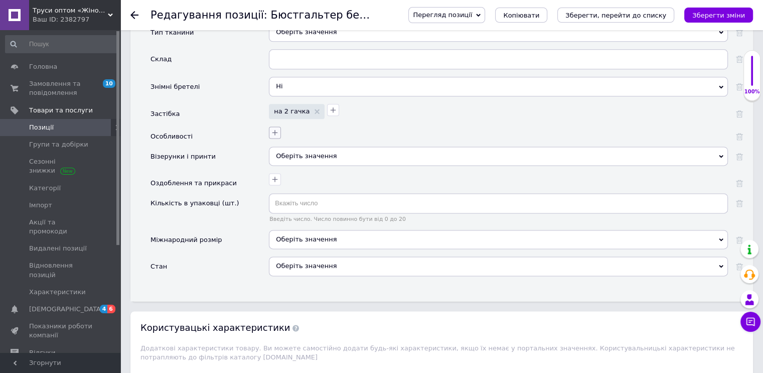
click at [275, 130] on icon "button" at bounding box center [275, 133] width 6 height 6
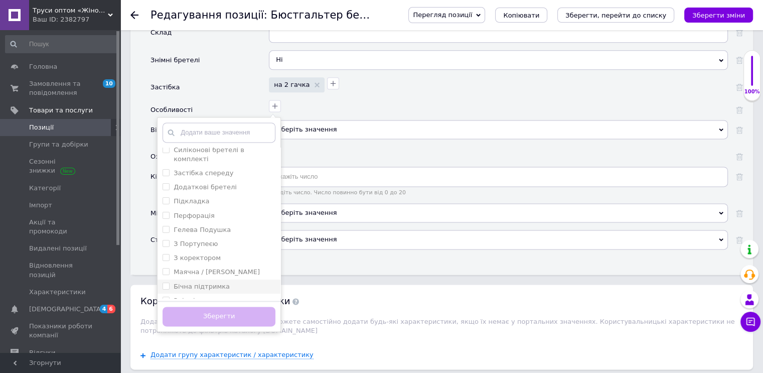
scroll to position [1355, 0]
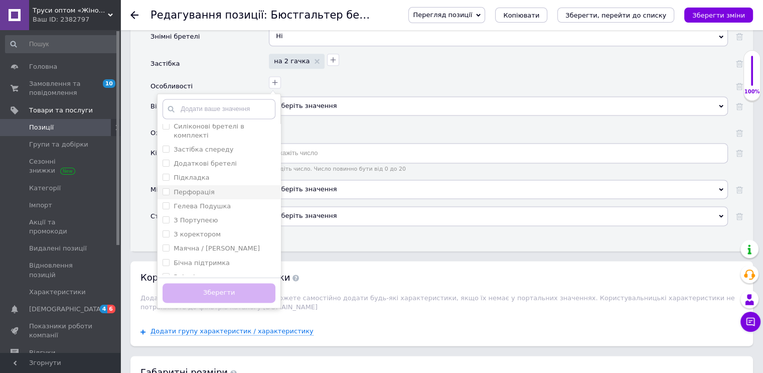
click at [170, 188] on label "Перфорація" at bounding box center [189, 192] width 52 height 9
click at [169, 188] on input "Перфорація" at bounding box center [166, 191] width 7 height 7
checkbox input "false"
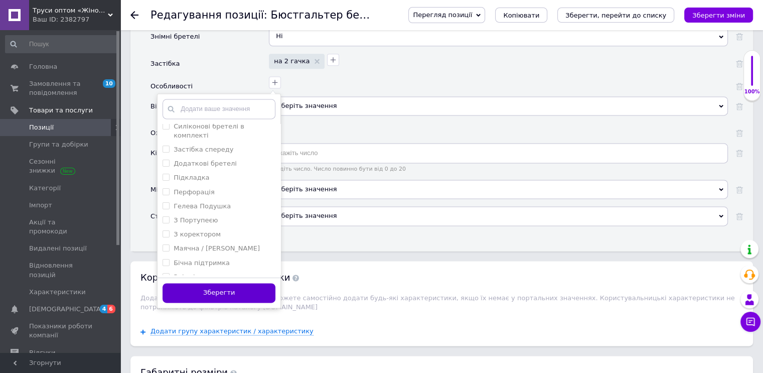
click at [223, 283] on button "Зберегти" at bounding box center [219, 293] width 113 height 20
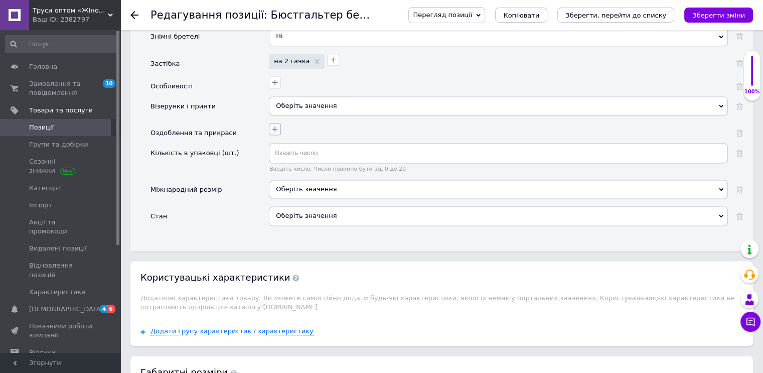
click at [273, 125] on icon "button" at bounding box center [275, 129] width 8 height 8
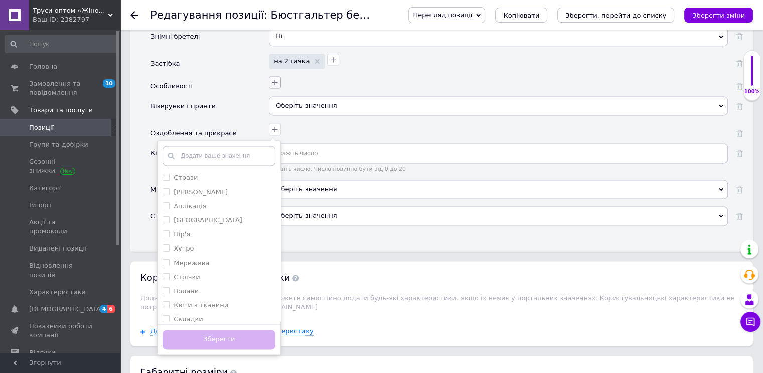
click at [275, 80] on icon "button" at bounding box center [275, 83] width 6 height 6
click at [277, 78] on icon "button" at bounding box center [275, 82] width 8 height 8
click at [368, 120] on div "Стрази Камені Swarovski Аплікація Вишивка Пір'я Хутро Мережива Стрічки Волани К…" at bounding box center [497, 127] width 462 height 15
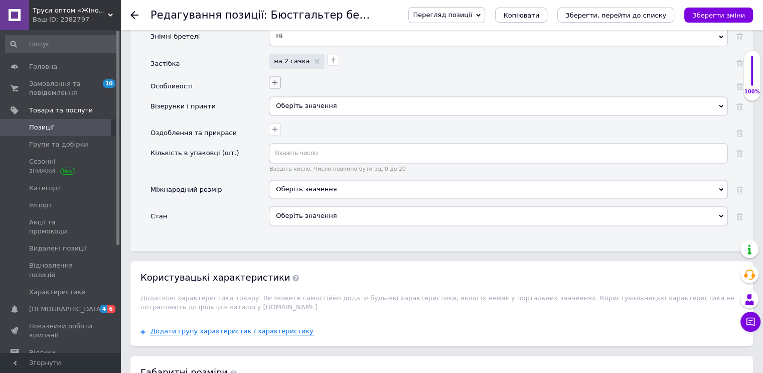
click at [275, 80] on icon "button" at bounding box center [275, 83] width 6 height 6
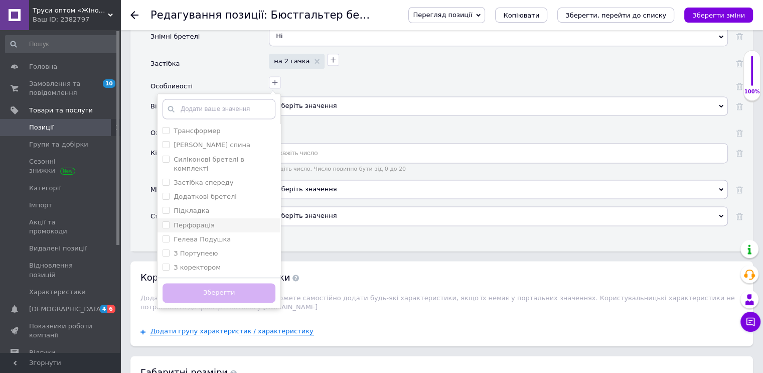
click at [164, 221] on input "Перфорація" at bounding box center [166, 224] width 7 height 7
checkbox input "true"
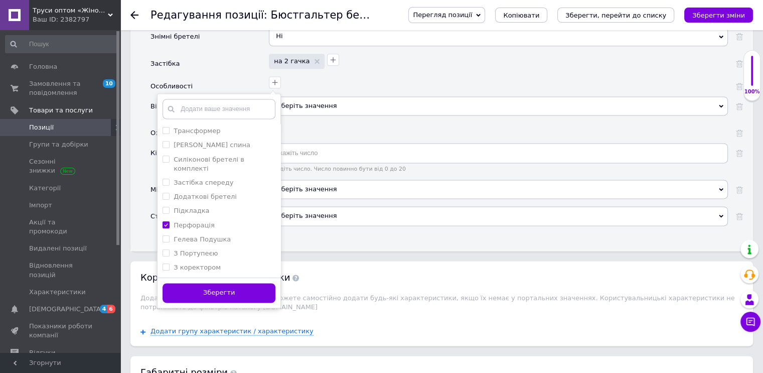
drag, startPoint x: 209, startPoint y: 279, endPoint x: 215, endPoint y: 274, distance: 7.9
click at [210, 283] on button "Зберегти" at bounding box center [219, 293] width 113 height 20
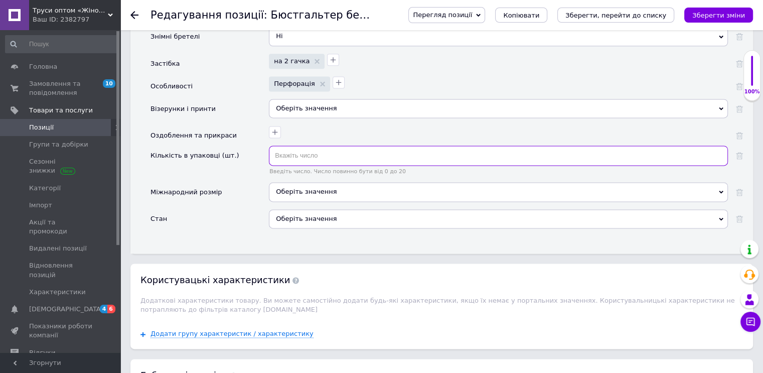
click at [289, 146] on input "text" at bounding box center [498, 156] width 459 height 20
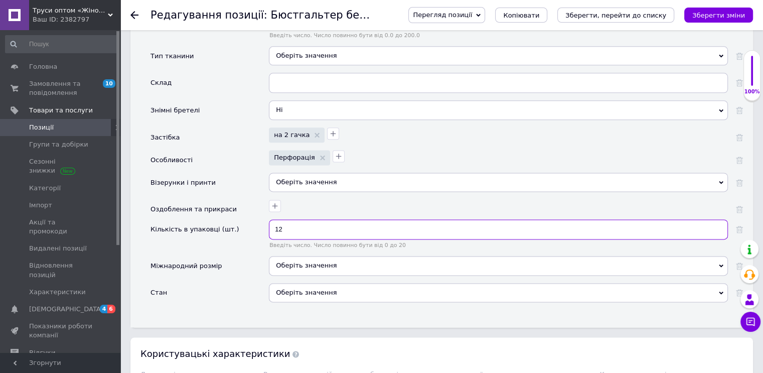
scroll to position [1305, 0]
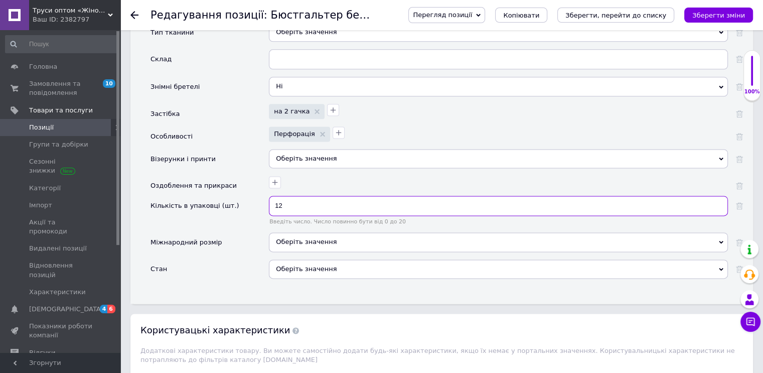
type input "12"
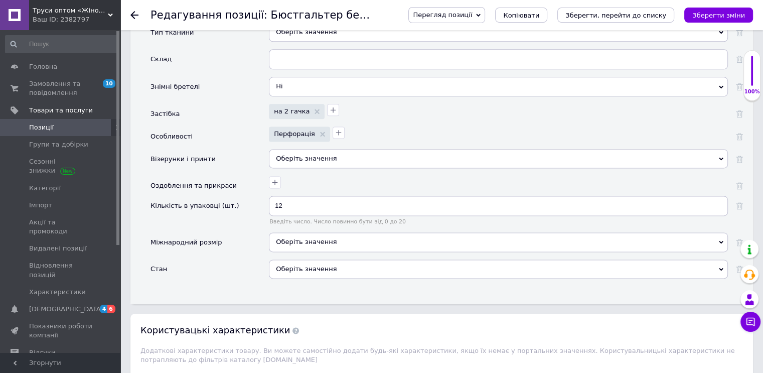
click at [317, 259] on div "Оберіть значення" at bounding box center [498, 268] width 459 height 19
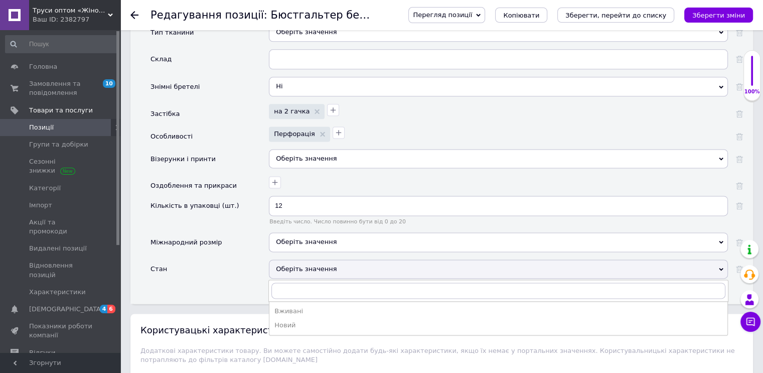
click at [302, 321] on div "Новий" at bounding box center [498, 325] width 448 height 9
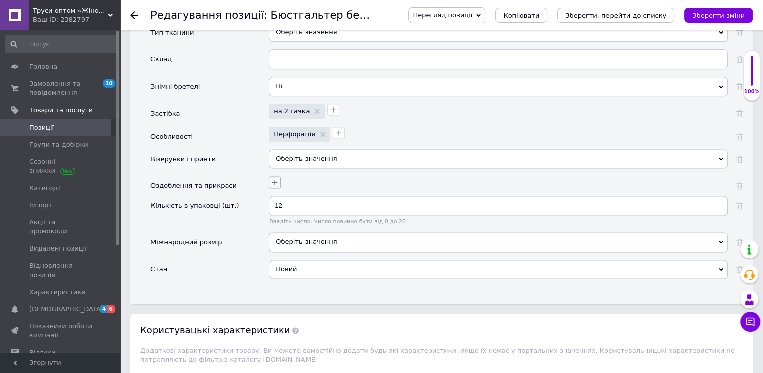
click at [275, 179] on icon "button" at bounding box center [275, 182] width 6 height 6
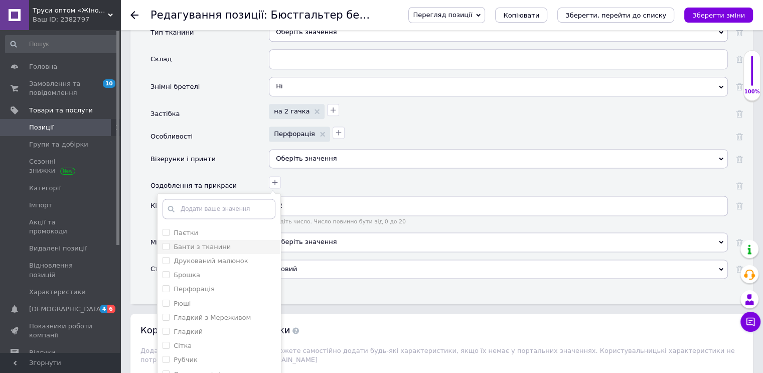
scroll to position [161, 0]
click at [233, 128] on div "Особливості" at bounding box center [210, 137] width 118 height 23
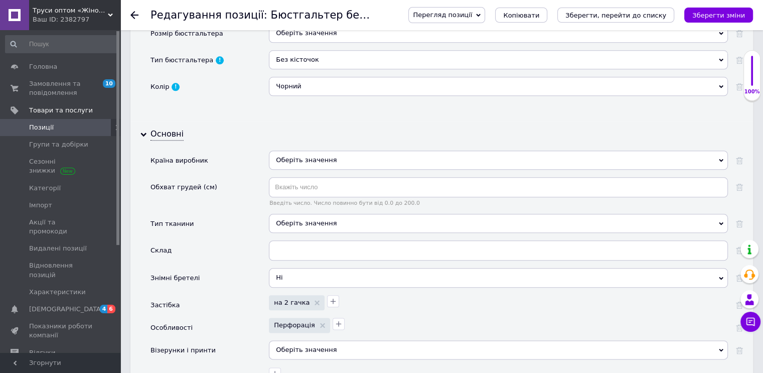
scroll to position [1104, 0]
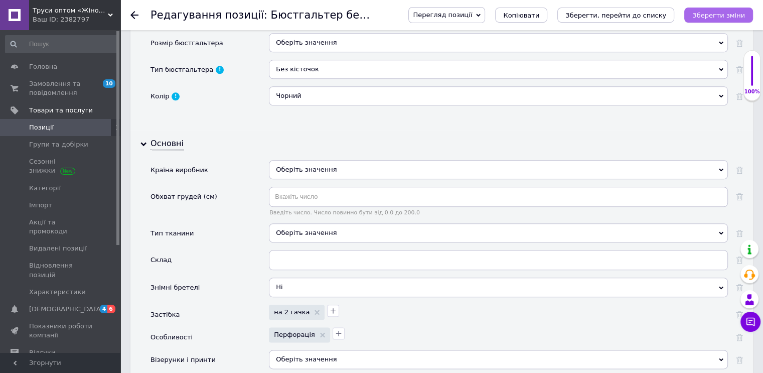
click at [731, 12] on icon "Зберегти зміни" at bounding box center [719, 16] width 53 height 8
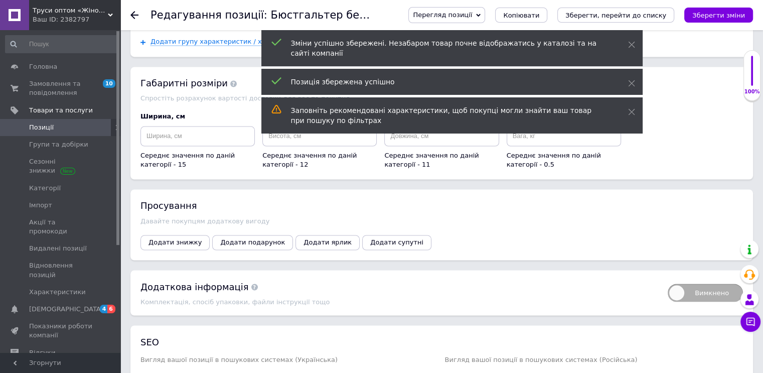
scroll to position [1755, 0]
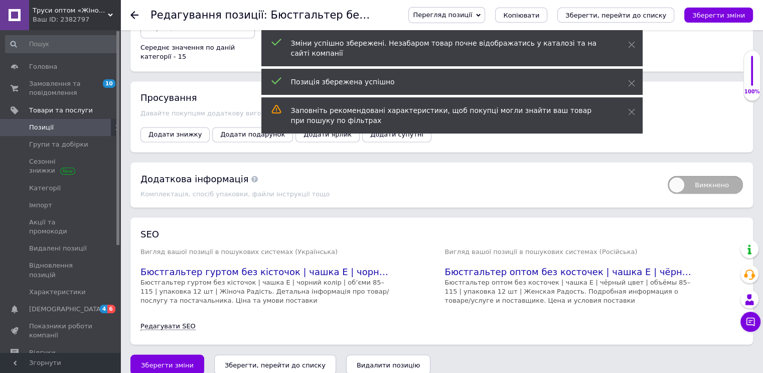
click at [727, 176] on span "Вимкнено" at bounding box center [705, 185] width 75 height 18
click at [668, 174] on input "Вимкнено" at bounding box center [664, 172] width 7 height 7
checkbox input "true"
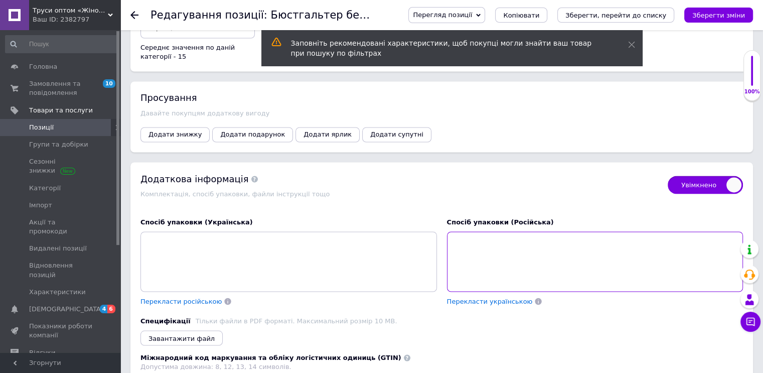
click at [536, 245] on textarea at bounding box center [595, 261] width 297 height 60
paste textarea "🧵 Кожна упаковка містить 12 бюстгальтерів без кісточок чорного кольору різних р…"
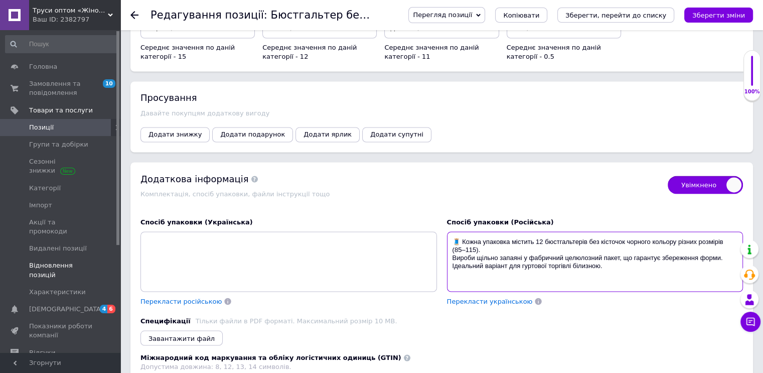
type textarea "🧵 Кожна упаковка містить 12 бюстгальтерів без кісточок чорного кольору різних р…"
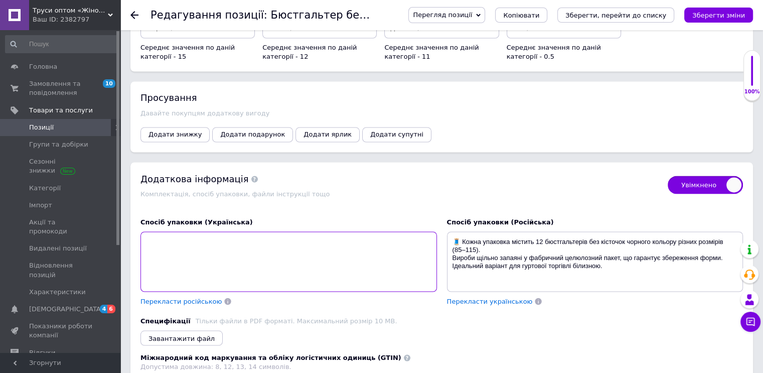
click at [179, 247] on textarea at bounding box center [289, 261] width 297 height 60
paste textarea "🧵 Каждый бюстгальтер без косточек упакован фабрично в плотный целлофановый паке…"
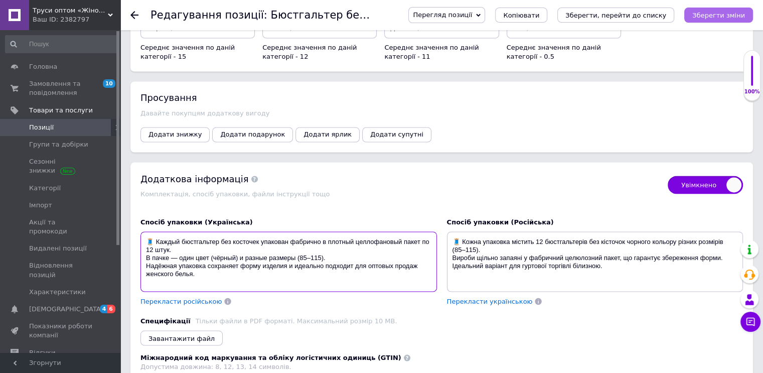
type textarea "🧵 Каждый бюстгальтер без косточек упакован фабрично в плотный целлофановый паке…"
click at [705, 13] on icon "Зберегти зміни" at bounding box center [719, 16] width 53 height 8
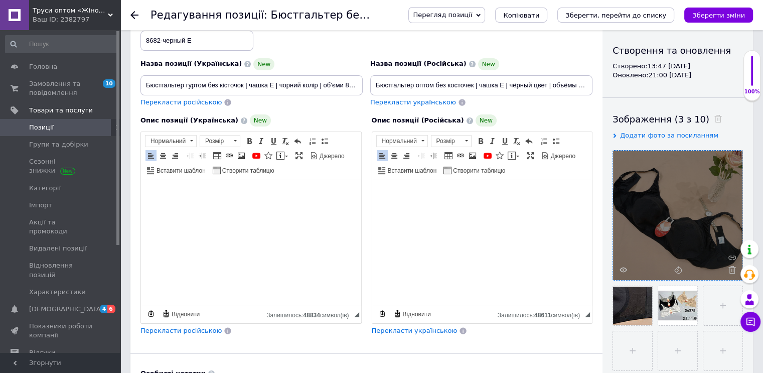
scroll to position [99, 0]
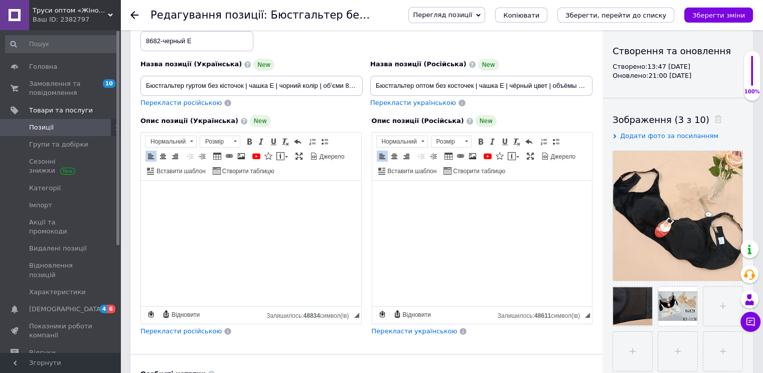
drag, startPoint x: 717, startPoint y: 14, endPoint x: 689, endPoint y: 18, distance: 28.0
click at [716, 14] on icon "Зберегти зміни" at bounding box center [719, 16] width 53 height 8
click at [727, 12] on icon "Зберегти зміни" at bounding box center [719, 16] width 53 height 8
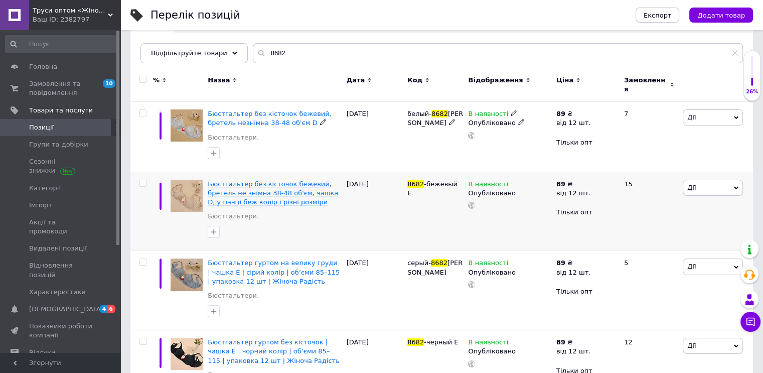
scroll to position [100, 0]
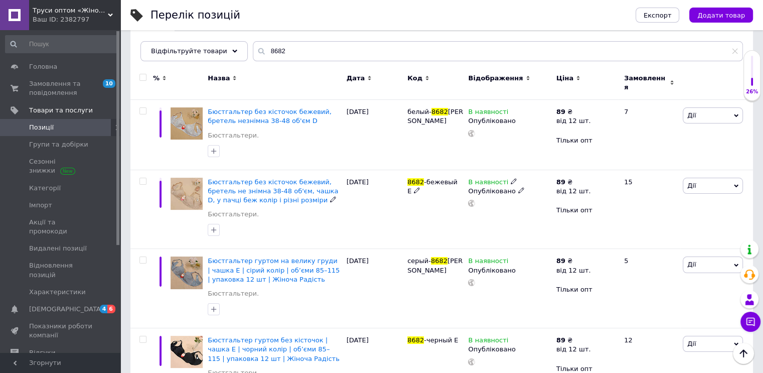
click at [261, 178] on span "Бюстгальтер без кісточок бежевий, бретель не знімна 38-48 об'єм, чашка D, у пач…" at bounding box center [273, 191] width 130 height 26
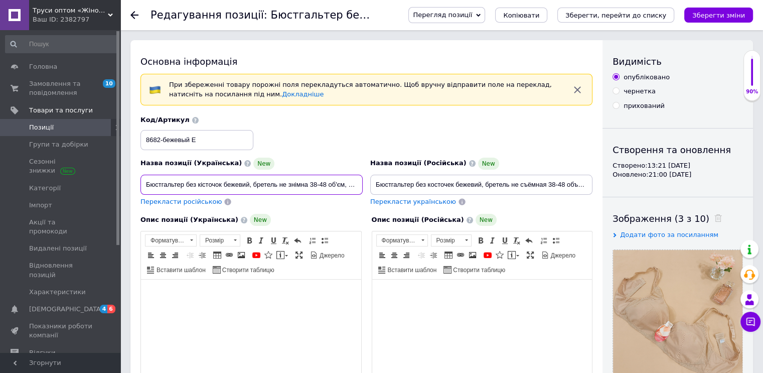
scroll to position [0, 115]
drag, startPoint x: 155, startPoint y: 185, endPoint x: 496, endPoint y: 212, distance: 342.9
click at [509, 213] on div "Назва позиції (Українська) New Бюстгальтер без кісточок бежевий, бретель не зні…" at bounding box center [367, 274] width 452 height 319
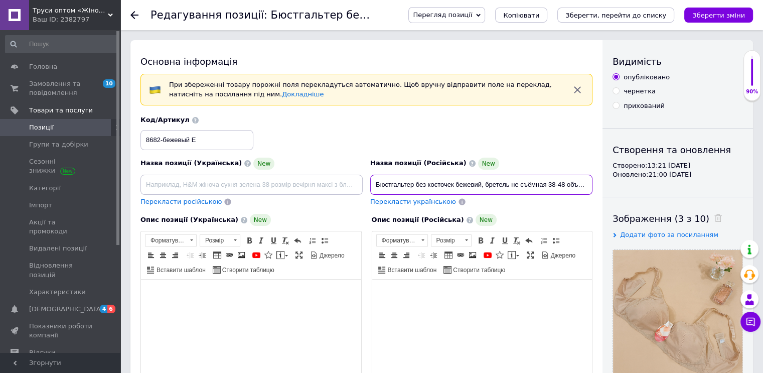
scroll to position [0, 141]
drag, startPoint x: 373, startPoint y: 179, endPoint x: 646, endPoint y: 217, distance: 276.1
click at [665, 211] on div "Основна інформація При збереженні товару порожні поля перекладуться автоматично…" at bounding box center [441, 374] width 623 height 668
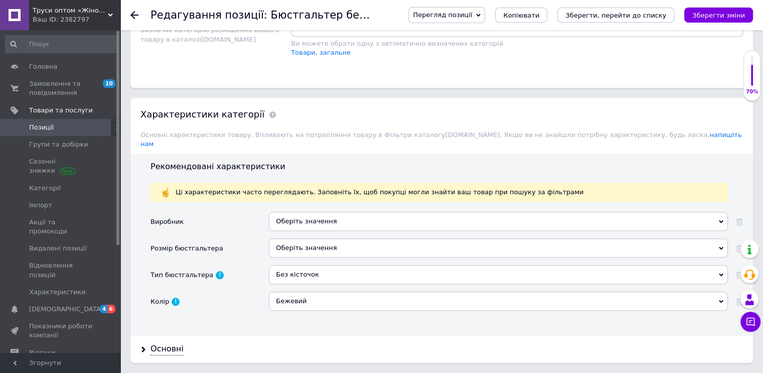
scroll to position [953, 0]
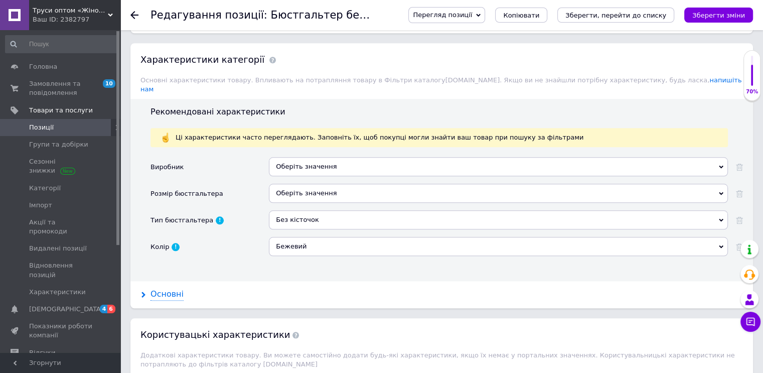
click at [168, 289] on div "Основні" at bounding box center [167, 295] width 33 height 12
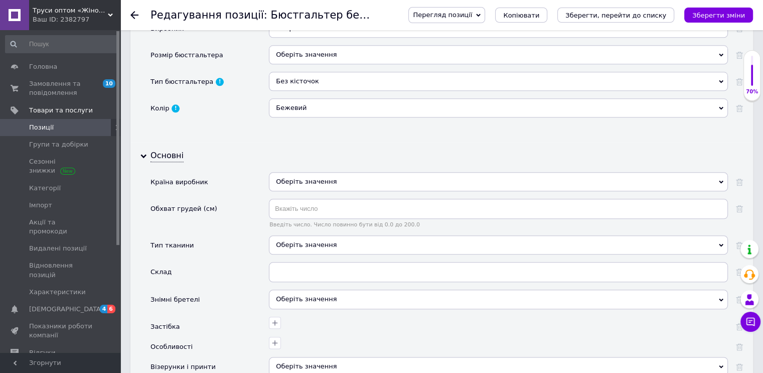
scroll to position [1104, 0]
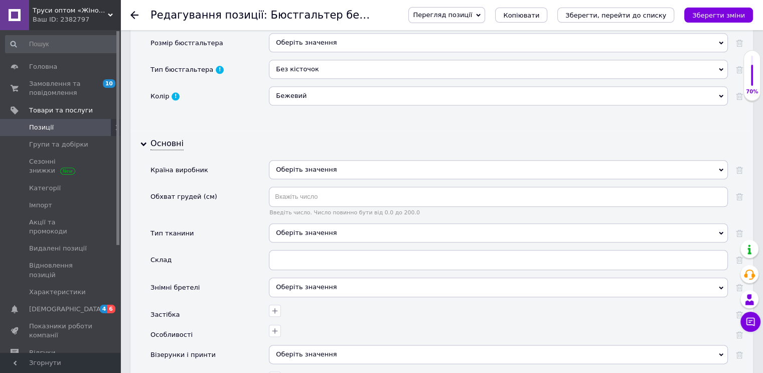
click at [315, 223] on div "Оберіть значення" at bounding box center [498, 232] width 459 height 19
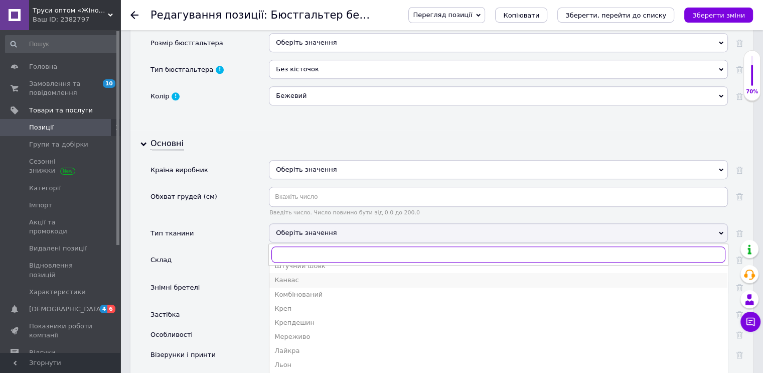
scroll to position [50, 0]
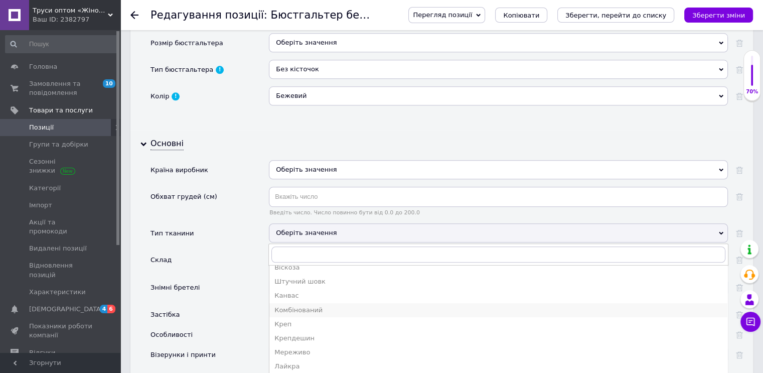
click at [311, 306] on div "Комбінований" at bounding box center [498, 310] width 448 height 9
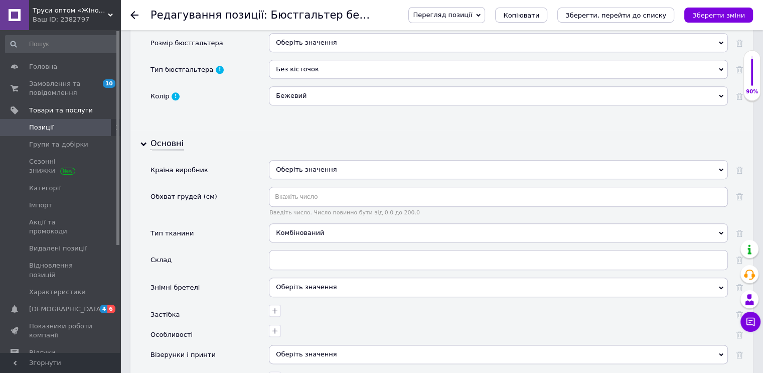
click at [314, 283] on span "Оберіть значення" at bounding box center [306, 287] width 61 height 8
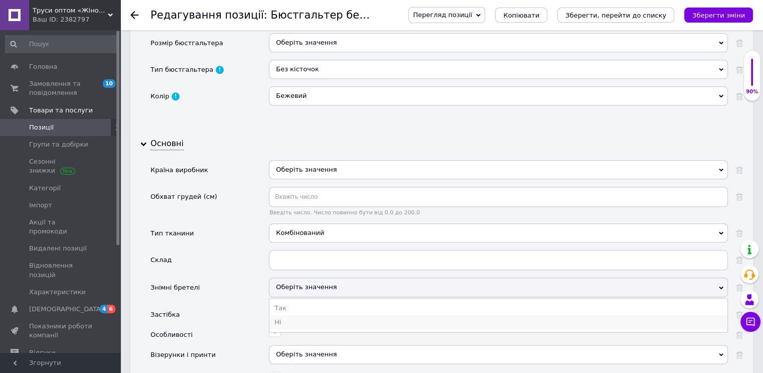
click at [283, 315] on li "Ні" at bounding box center [498, 322] width 458 height 14
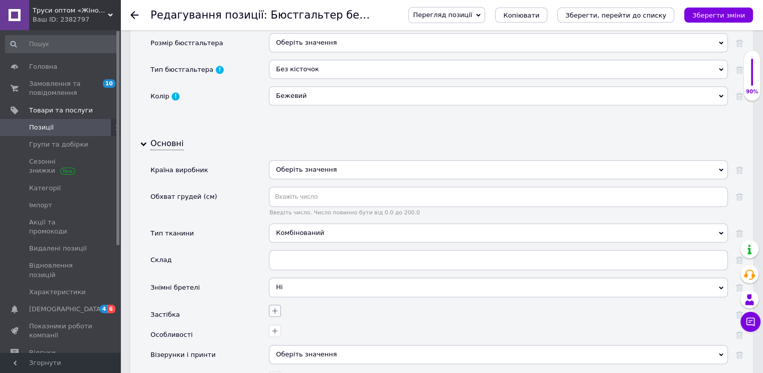
click at [277, 308] on icon "button" at bounding box center [275, 311] width 6 height 6
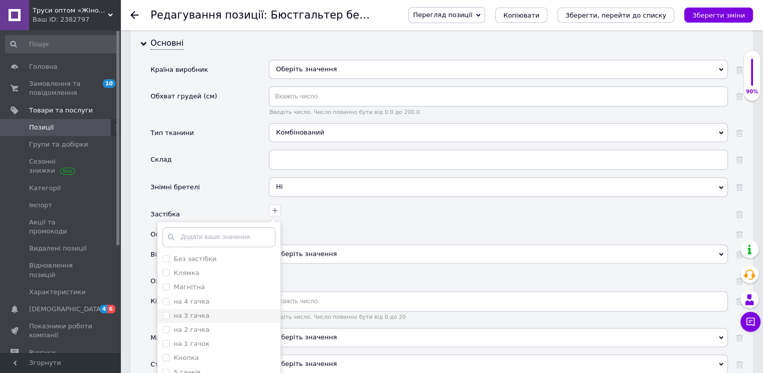
scroll to position [1255, 0]
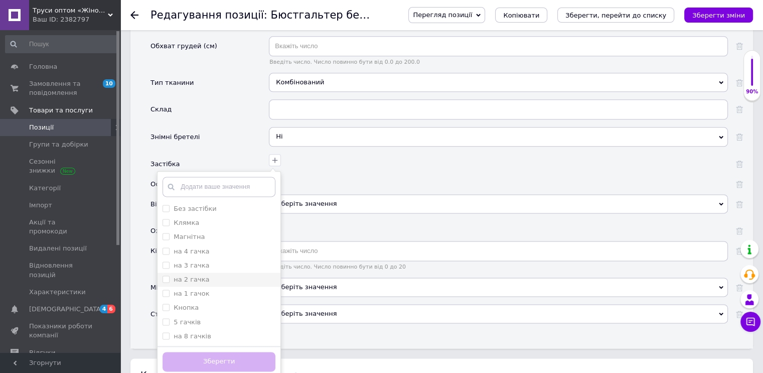
click at [165, 276] on гачка "на 2 гачка" at bounding box center [166, 279] width 7 height 7
checkbox гачка "true"
click at [228, 352] on button "Зберегти" at bounding box center [219, 362] width 113 height 20
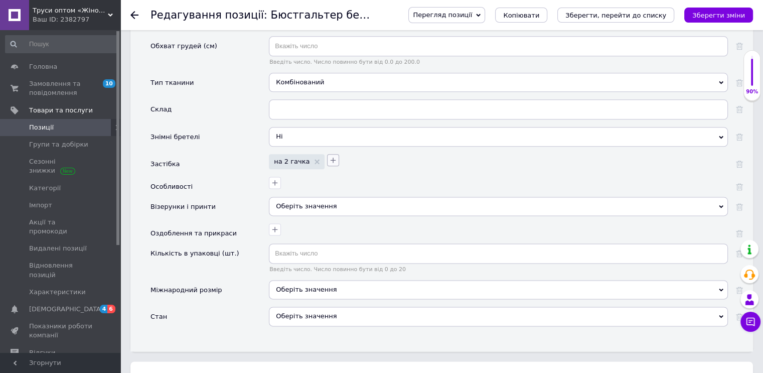
click at [329, 156] on icon "button" at bounding box center [333, 160] width 8 height 8
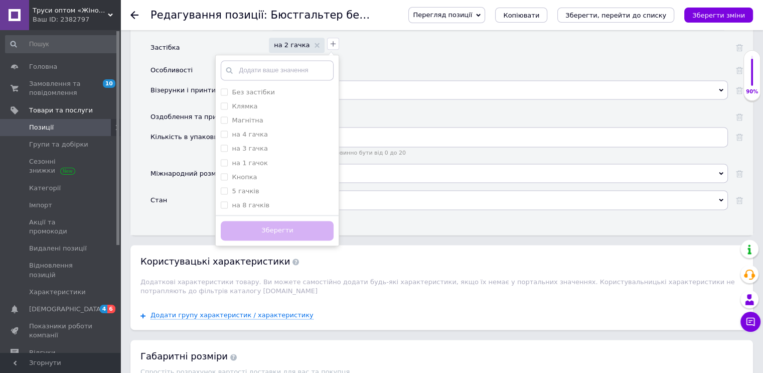
scroll to position [1305, 0]
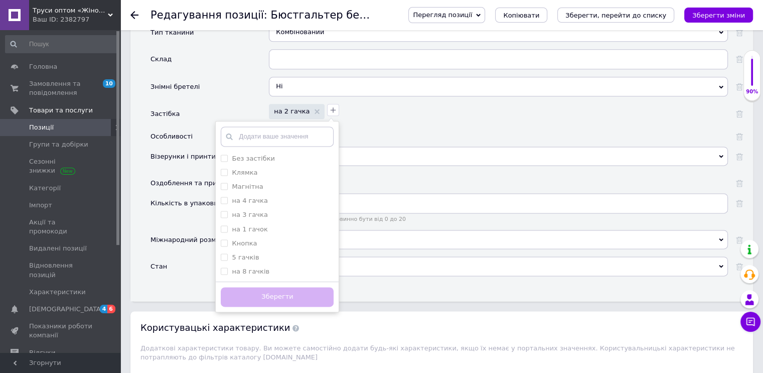
click at [408, 101] on div "на 2 гачка Без застібки Клямка Магнітна на 4 гачка на 3 гачка на 1 гачок Кнопка…" at bounding box center [497, 110] width 462 height 18
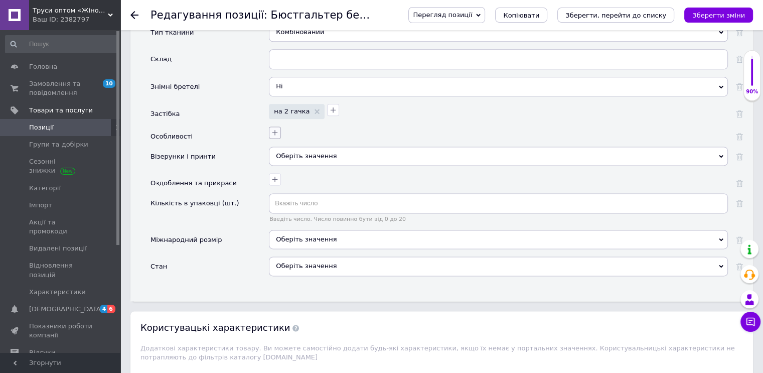
click at [274, 128] on icon "button" at bounding box center [275, 132] width 8 height 8
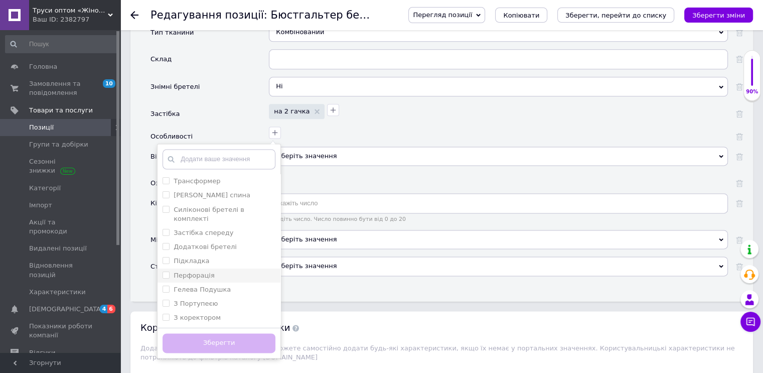
click at [165, 271] on input "Перфорація" at bounding box center [166, 274] width 7 height 7
checkbox input "true"
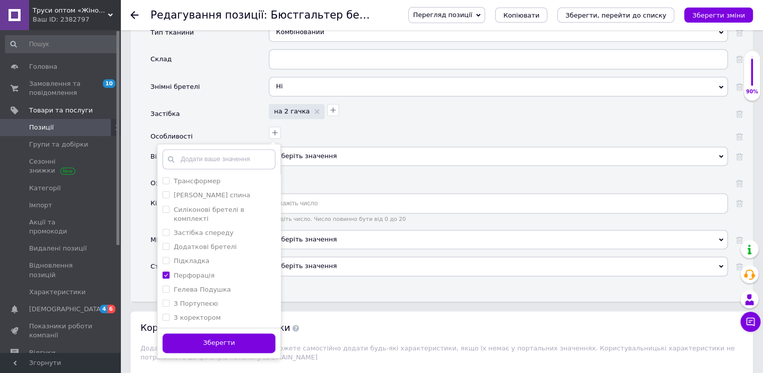
drag, startPoint x: 222, startPoint y: 326, endPoint x: 238, endPoint y: 321, distance: 16.5
click at [223, 333] on button "Зберегти" at bounding box center [219, 343] width 113 height 20
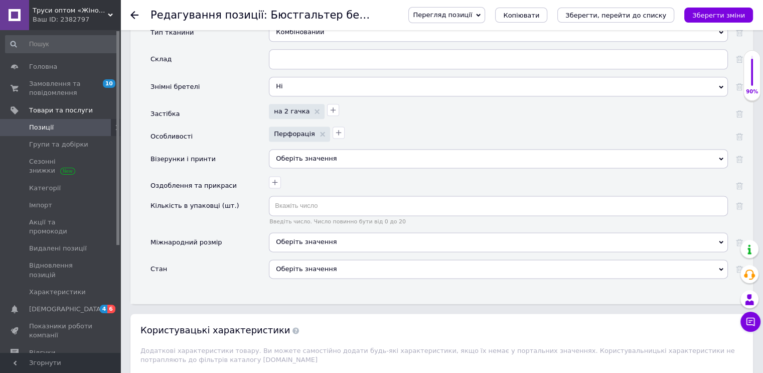
click at [302, 149] on div "Оберіть значення" at bounding box center [498, 158] width 459 height 19
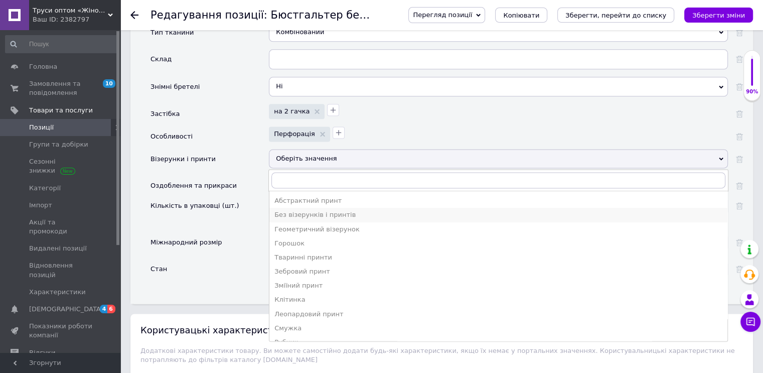
click at [307, 210] on div "Без візерунків і принтів" at bounding box center [498, 214] width 448 height 9
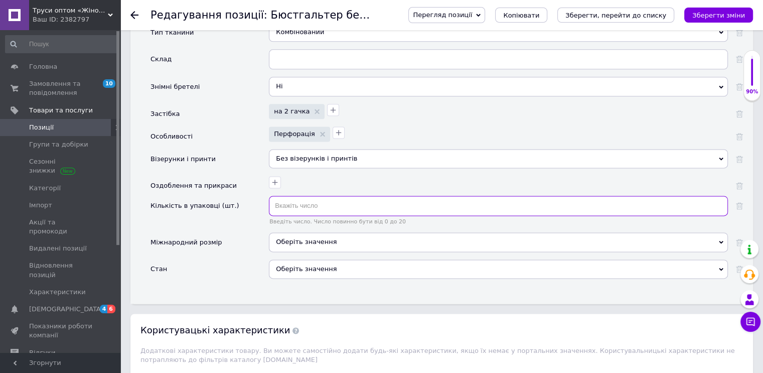
click at [301, 196] on input "text" at bounding box center [498, 206] width 459 height 20
type input "12"
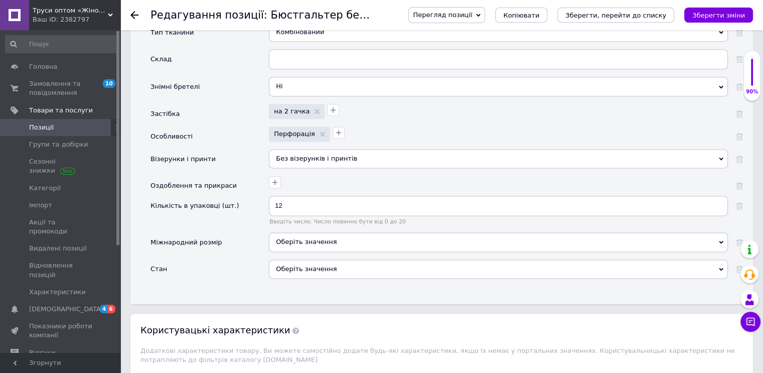
click at [305, 259] on div "Оберіть значення" at bounding box center [498, 268] width 459 height 19
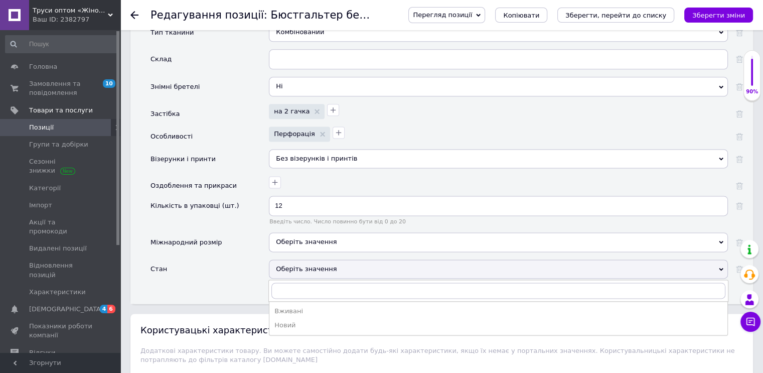
drag, startPoint x: 294, startPoint y: 309, endPoint x: 295, endPoint y: 297, distance: 12.1
click at [295, 321] on div "Новий" at bounding box center [498, 325] width 448 height 9
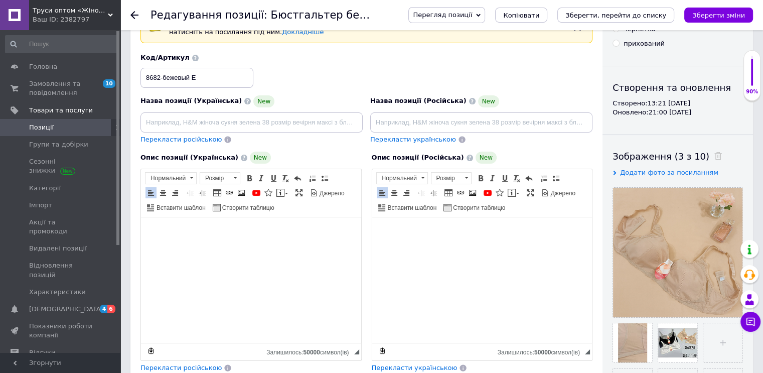
scroll to position [0, 0]
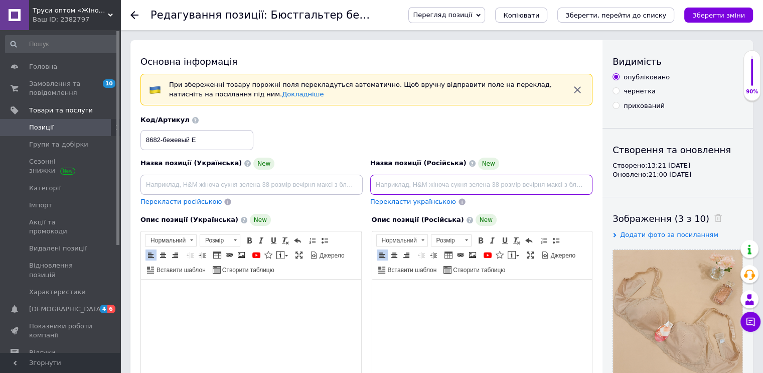
click at [435, 184] on input at bounding box center [481, 185] width 222 height 20
paste input "Бюстгальтер оптом без косточек | чашка E | бежевый цвет | объёмы 85–115 | упако…"
type input "Бюстгальтер оптом без косточек | чашка E | бежевый цвет | объёмы 85–115 | упако…"
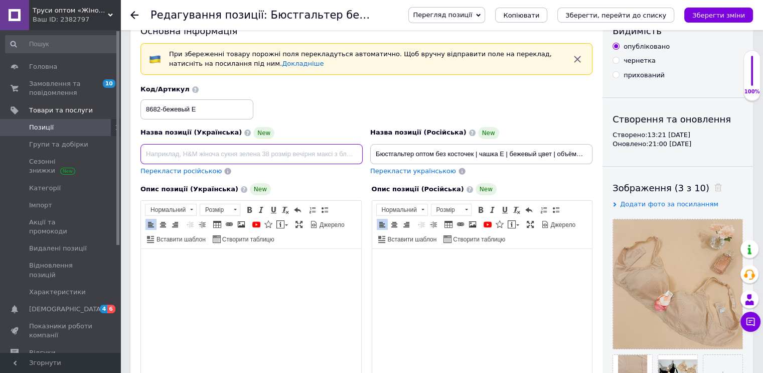
click at [218, 152] on input at bounding box center [252, 154] width 222 height 20
paste input "Бюстгальтер гуртом без кісточок | чашка E | бежевий колір | об’єми 85–115 | упа…"
type input "Бюстгальтер гуртом без кісточок | чашка E | бежевий колір | об’єми 85–115 | упа…"
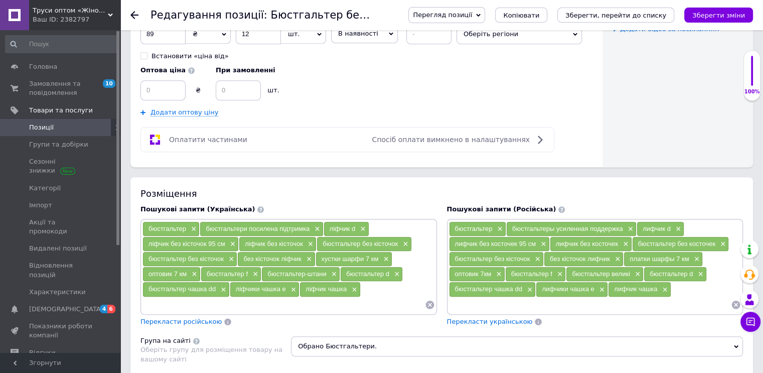
scroll to position [583, 0]
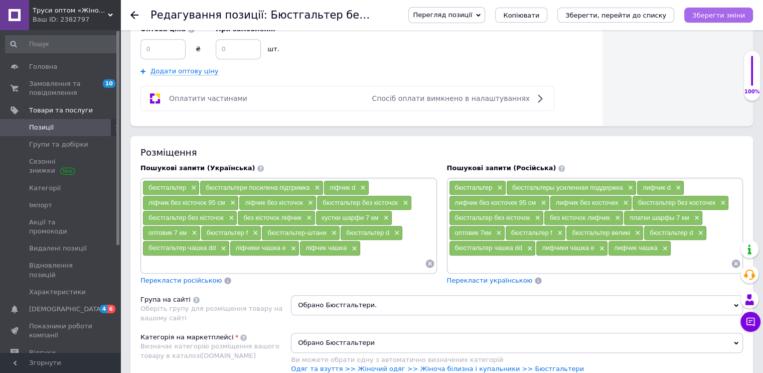
click at [721, 13] on icon "Зберегти зміни" at bounding box center [719, 16] width 53 height 8
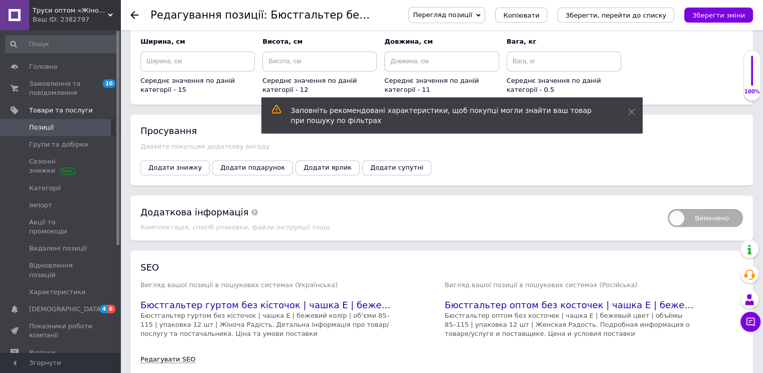
scroll to position [1755, 0]
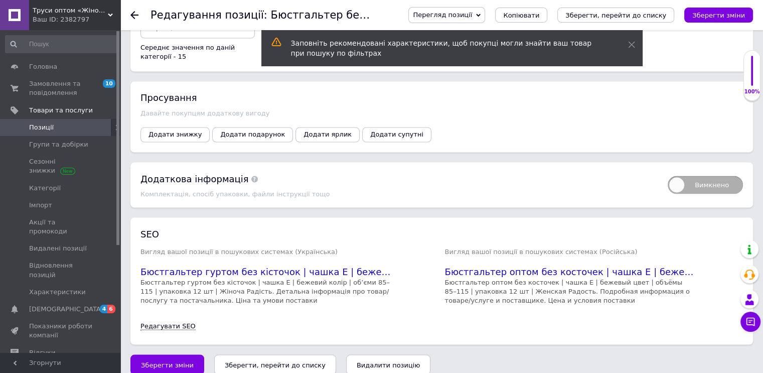
click at [717, 176] on span "Вимкнено" at bounding box center [705, 185] width 75 height 18
click at [668, 169] on input "Вимкнено" at bounding box center [664, 172] width 7 height 7
checkbox input "true"
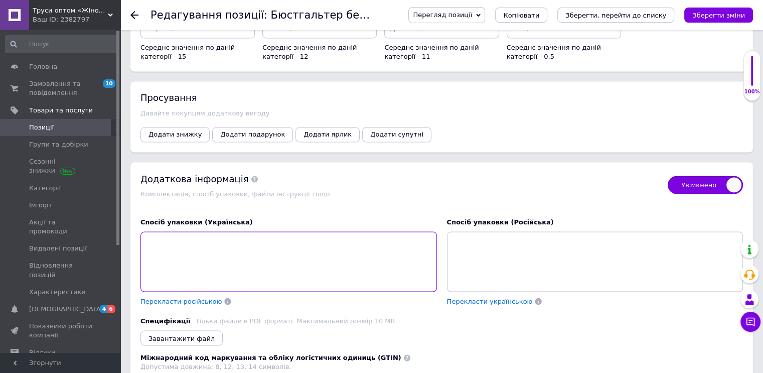
click at [295, 231] on textarea at bounding box center [289, 261] width 297 height 60
paste textarea "🧵 У кожній упаковці — 12 бюстгальтерів без кісточок бежевого кольору різних роз…"
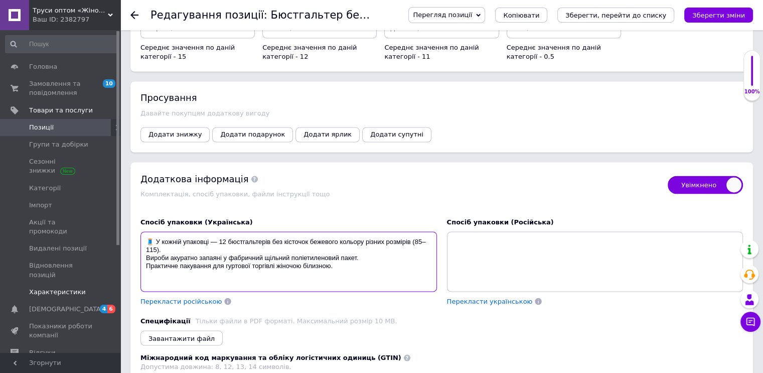
type textarea "🧵 У кожній упаковці — 12 бюстгальтерів без кісточок бежевого кольору різних роз…"
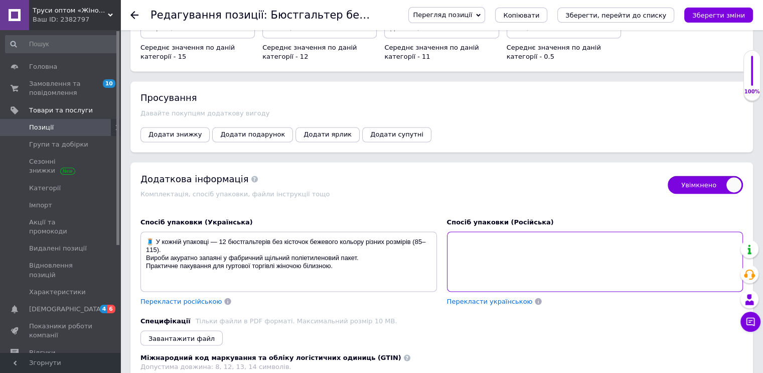
click at [576, 251] on textarea at bounding box center [595, 261] width 297 height 60
paste textarea "🧵 Каждый бюстгальтер без косточек поставляется в фабричной упаковке по 12 штук …"
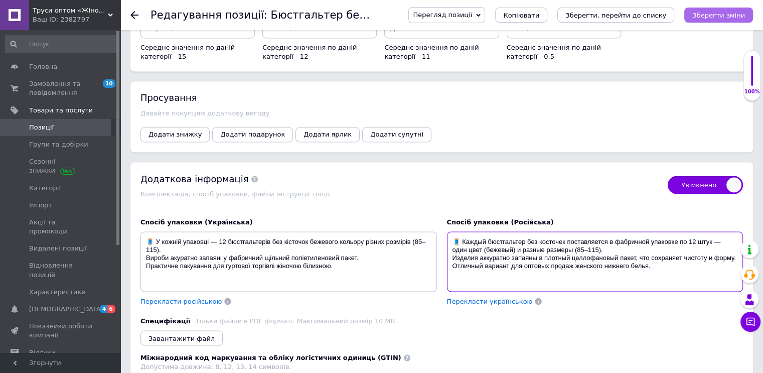
type textarea "🧵 Каждый бюстгальтер без косточек поставляется в фабричной упаковке по 12 штук …"
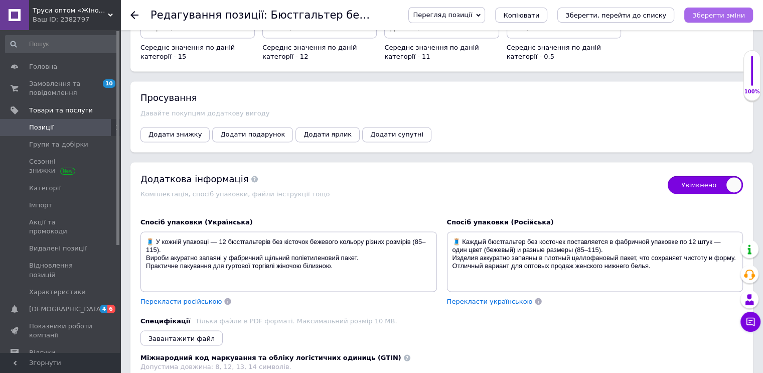
click at [718, 17] on icon "Зберегти зміни" at bounding box center [719, 16] width 53 height 8
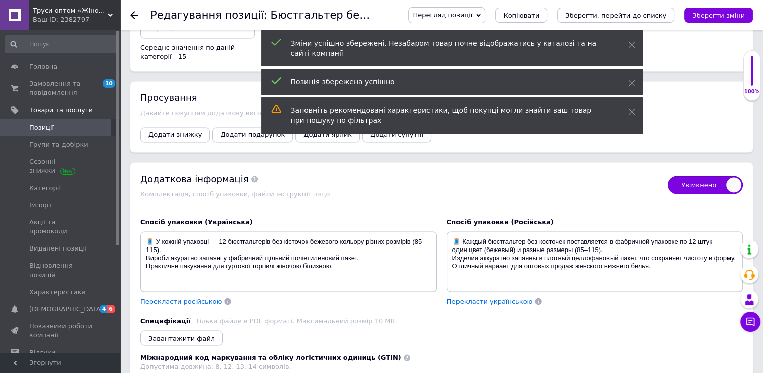
click at [725, 7] on div "Перегляд позиції Зберегти та переглянути на сайті Зберегти та переглянути на ма…" at bounding box center [575, 15] width 355 height 16
click at [721, 15] on icon "Зберегти зміни" at bounding box center [719, 16] width 53 height 8
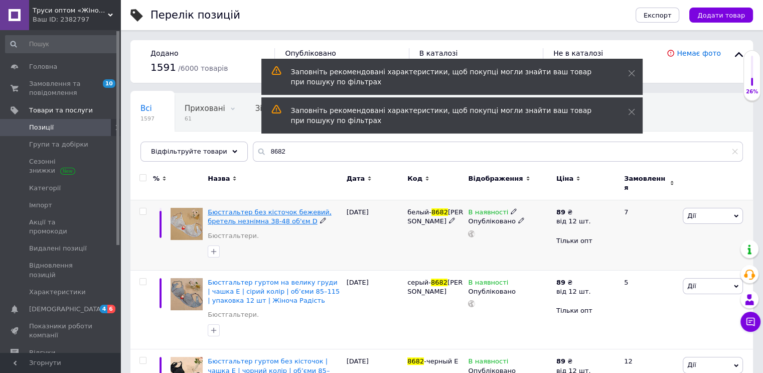
click at [255, 208] on span "Бюстгальтер без кісточок бежевий, бретель незнімна 38-48 об'єм D" at bounding box center [270, 216] width 124 height 17
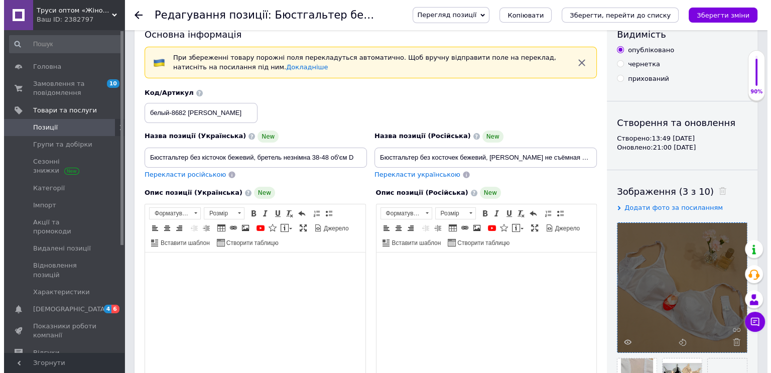
scroll to position [50, 0]
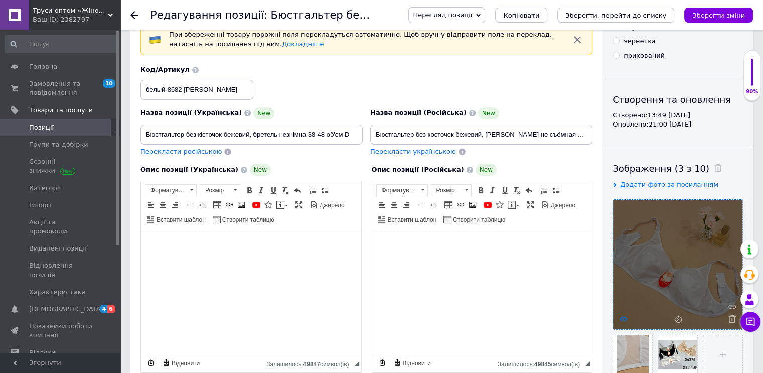
click at [623, 318] on icon at bounding box center [624, 319] width 8 height 8
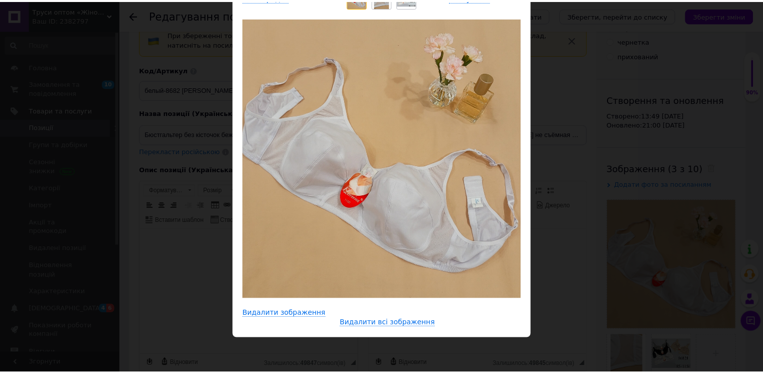
scroll to position [0, 0]
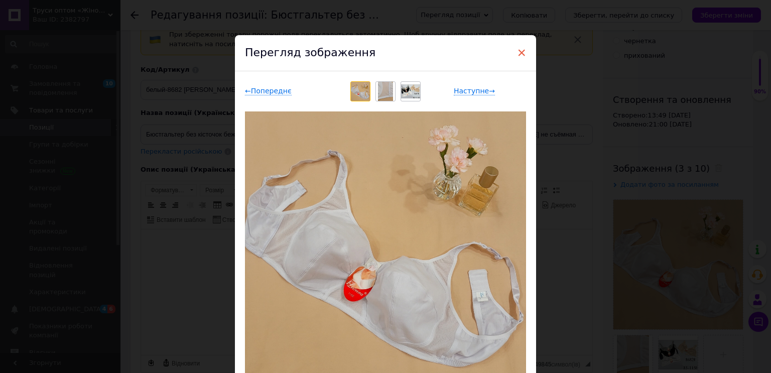
click at [517, 54] on span "×" at bounding box center [521, 52] width 9 height 17
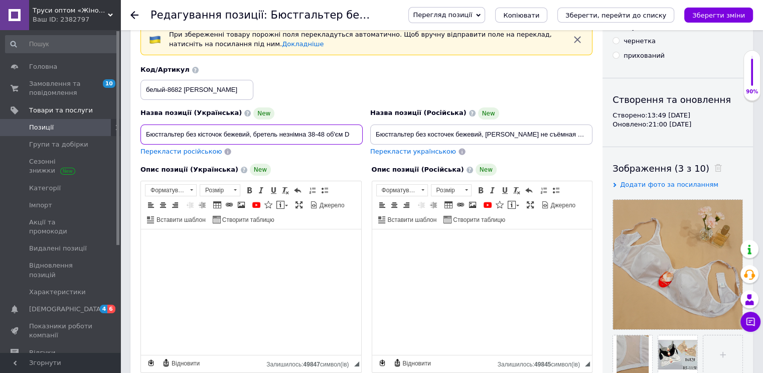
drag, startPoint x: 146, startPoint y: 132, endPoint x: 457, endPoint y: 165, distance: 312.8
click at [457, 165] on div "Назва позиції (Українська) New Бюстгальтер без кісточок бежевий, бретель незнім…" at bounding box center [367, 224] width 452 height 319
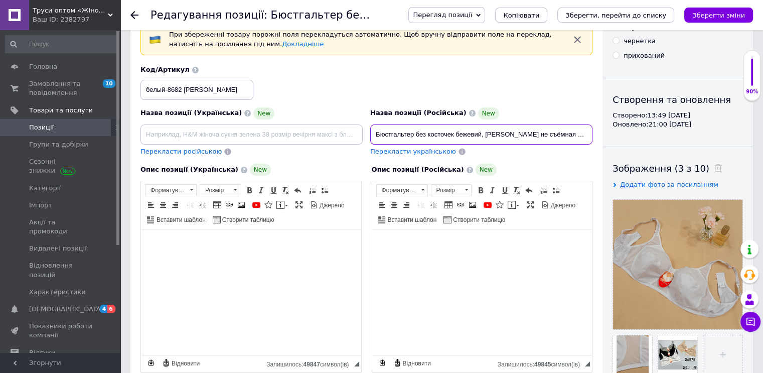
scroll to position [0, 6]
drag, startPoint x: 374, startPoint y: 132, endPoint x: 676, endPoint y: 150, distance: 302.1
click at [678, 148] on div "Основна інформація При збереженні товару порожні поля перекладуться автоматично…" at bounding box center [441, 324] width 623 height 668
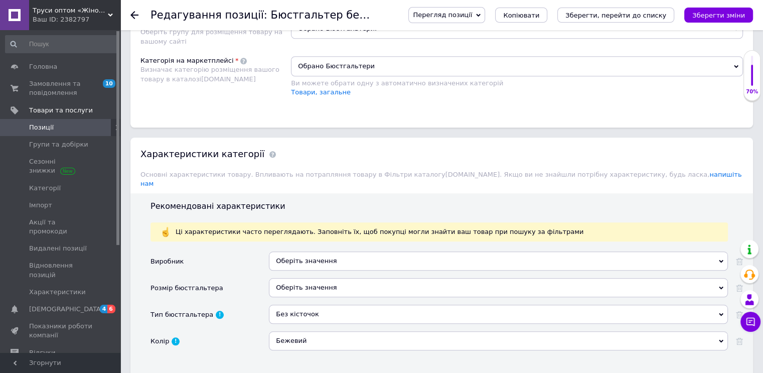
scroll to position [903, 0]
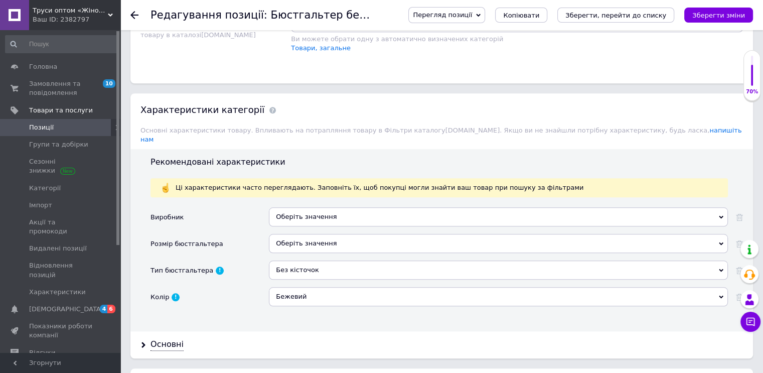
click at [292, 287] on div "Бежевий" at bounding box center [498, 296] width 459 height 19
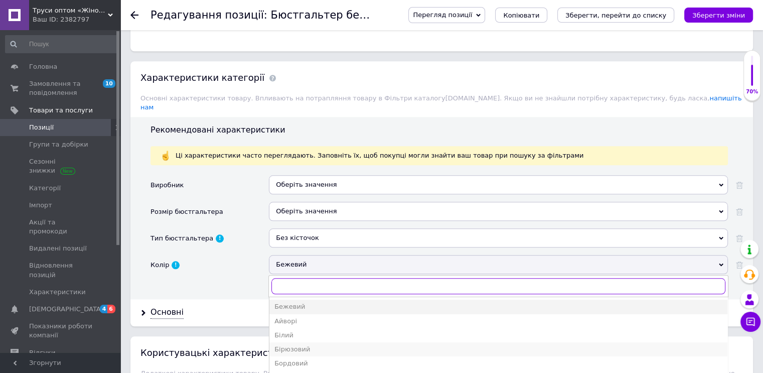
scroll to position [953, 0]
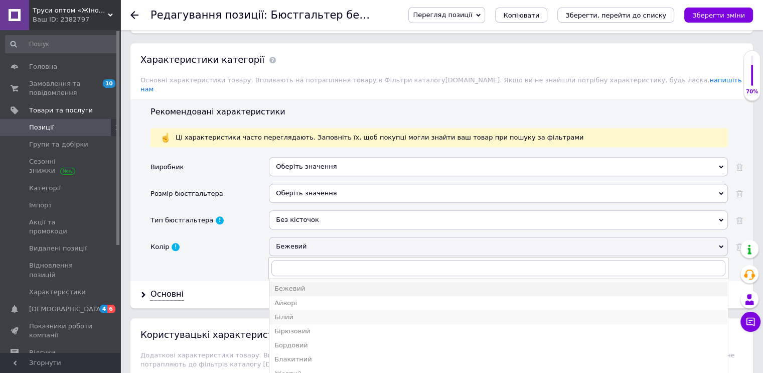
click at [297, 313] on div "Білий" at bounding box center [498, 317] width 448 height 9
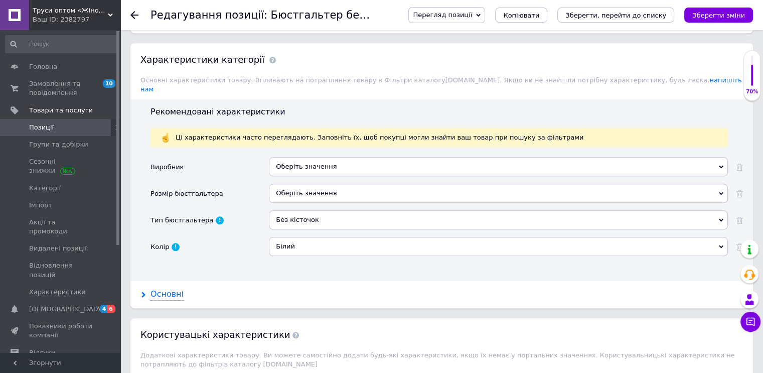
click at [169, 289] on div "Основні" at bounding box center [167, 295] width 33 height 12
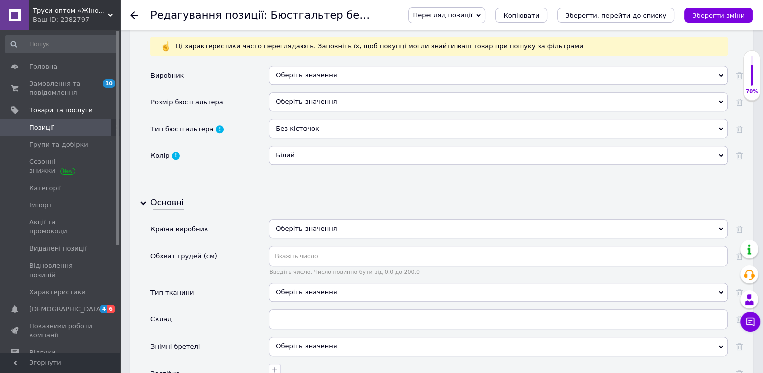
scroll to position [1104, 0]
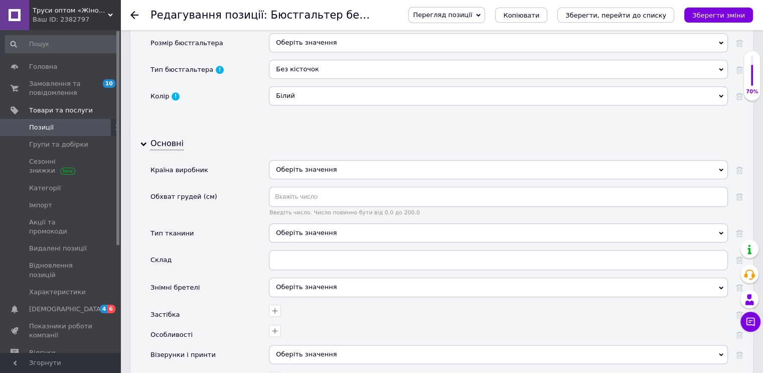
click at [297, 223] on div "Оберіть значення" at bounding box center [498, 232] width 459 height 19
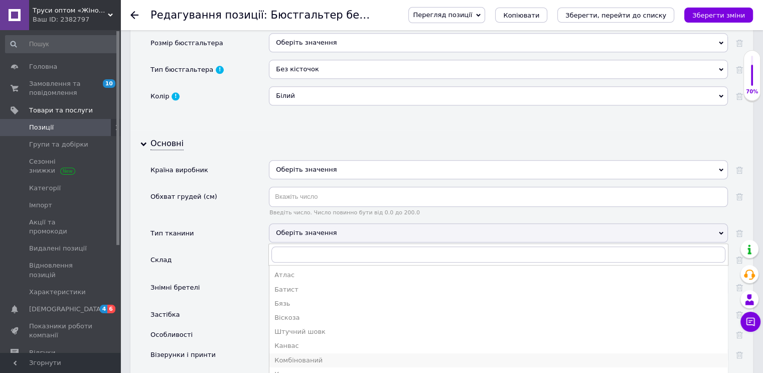
click at [296, 356] on div "Комбінований" at bounding box center [498, 360] width 448 height 9
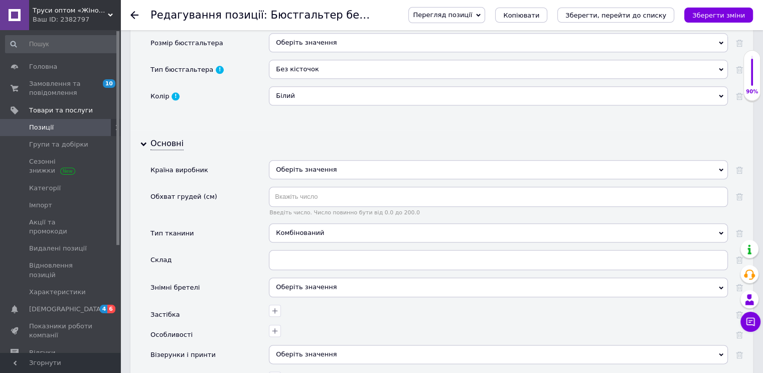
click at [291, 283] on span "Оберіть значення" at bounding box center [306, 287] width 61 height 8
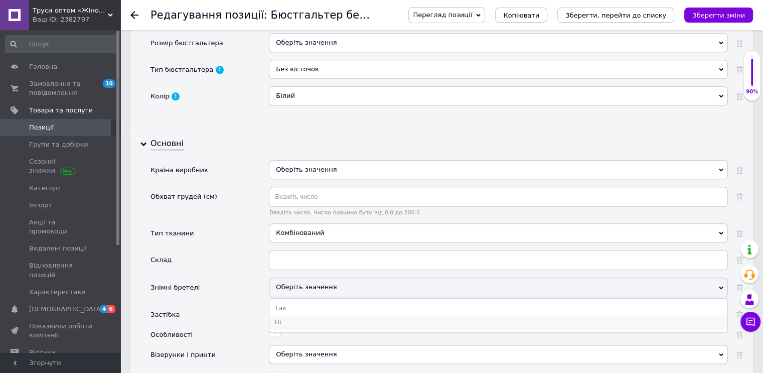
click at [284, 315] on li "Ні" at bounding box center [498, 322] width 458 height 14
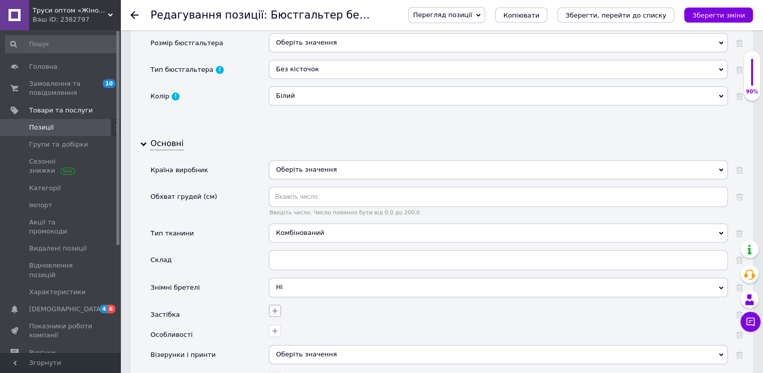
click at [276, 307] on icon "button" at bounding box center [275, 311] width 8 height 8
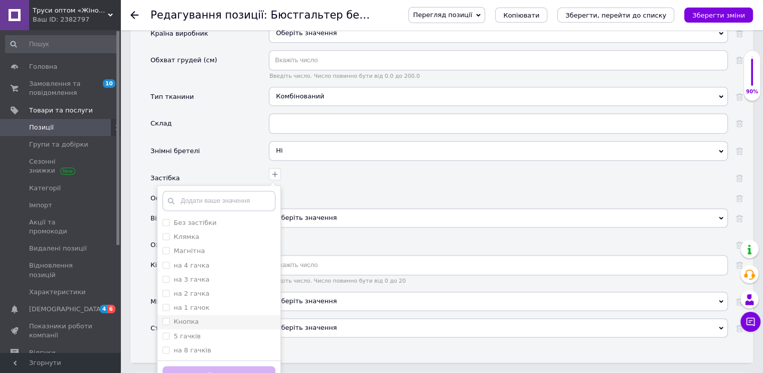
scroll to position [1255, 0]
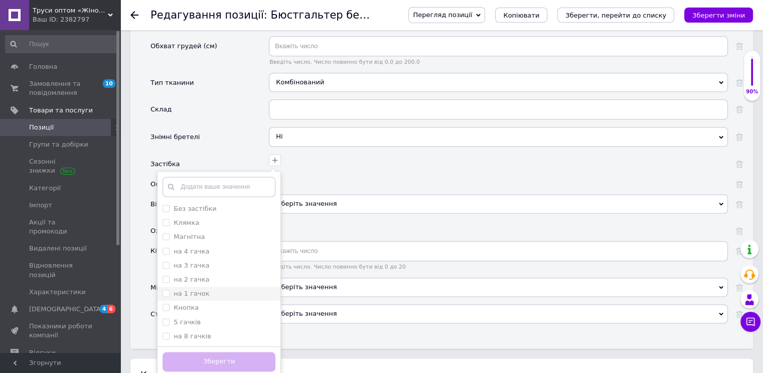
drag, startPoint x: 167, startPoint y: 265, endPoint x: 169, endPoint y: 271, distance: 6.8
click at [167, 276] on гачка "на 2 гачка" at bounding box center [166, 279] width 7 height 7
checkbox гачка "true"
click at [218, 352] on button "Зберегти" at bounding box center [219, 362] width 113 height 20
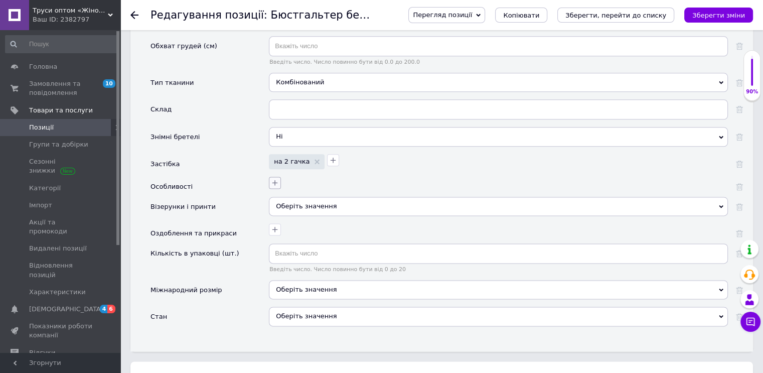
click at [273, 179] on icon "button" at bounding box center [275, 183] width 8 height 8
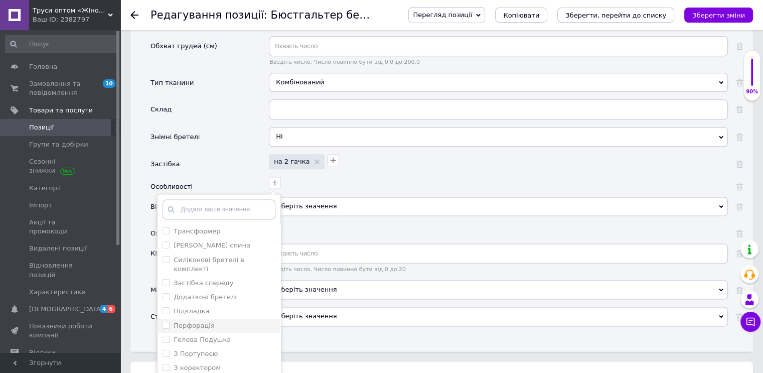
click at [166, 322] on input "Перфорація" at bounding box center [166, 325] width 7 height 7
checkbox input "true"
drag, startPoint x: 224, startPoint y: 371, endPoint x: 228, endPoint y: 367, distance: 5.3
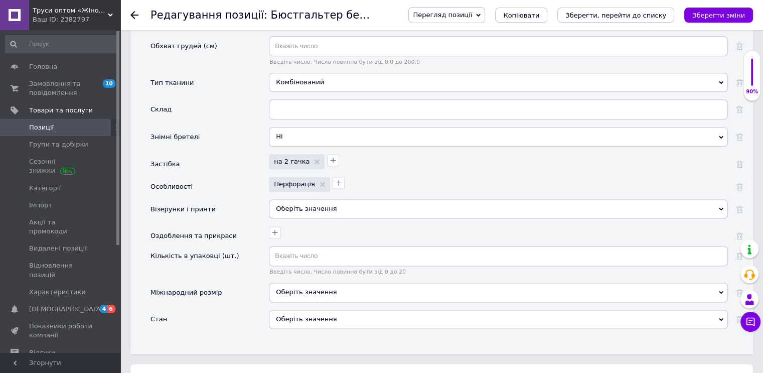
click at [293, 199] on div "Оберіть значення" at bounding box center [498, 208] width 459 height 19
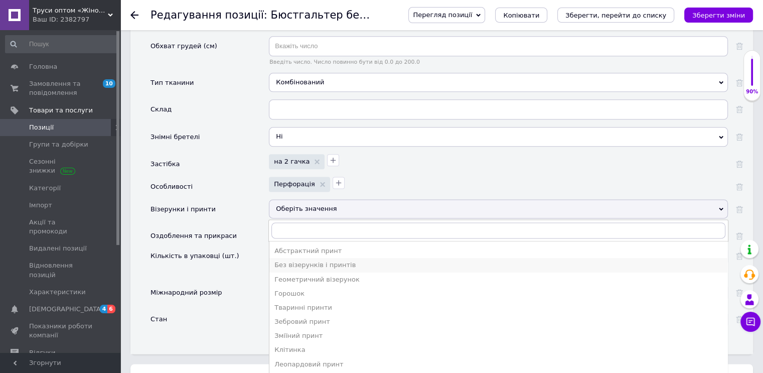
click at [305, 260] on div "Без візерунків і принтів" at bounding box center [498, 264] width 448 height 9
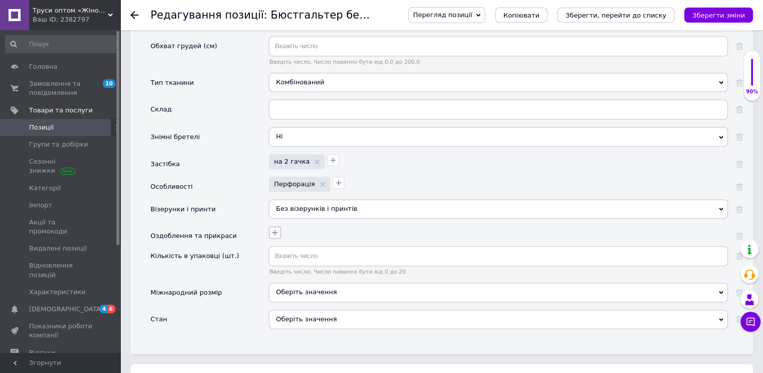
click at [275, 229] on icon "button" at bounding box center [275, 232] width 6 height 6
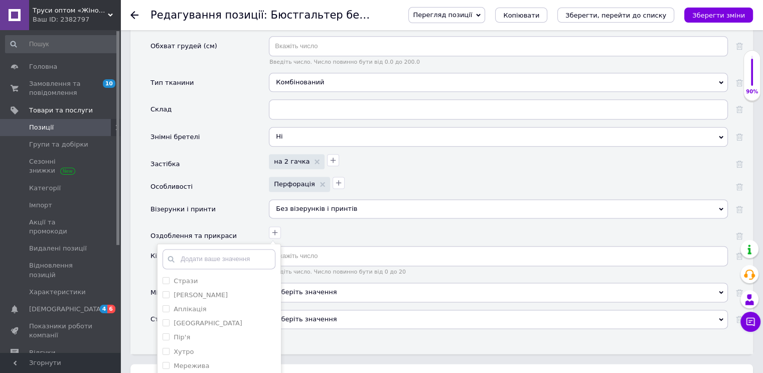
click at [321, 224] on div "Стрази Камені Swarovski Аплікація Вишивка Пір'я Хутро Мережива Стрічки Волани К…" at bounding box center [497, 231] width 462 height 15
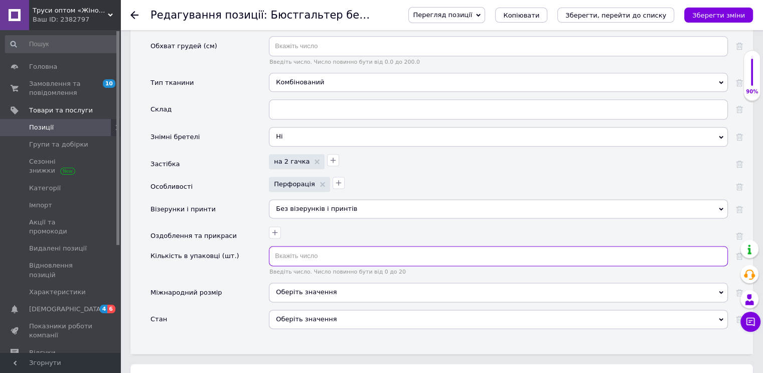
click at [299, 246] on input "text" at bounding box center [498, 256] width 459 height 20
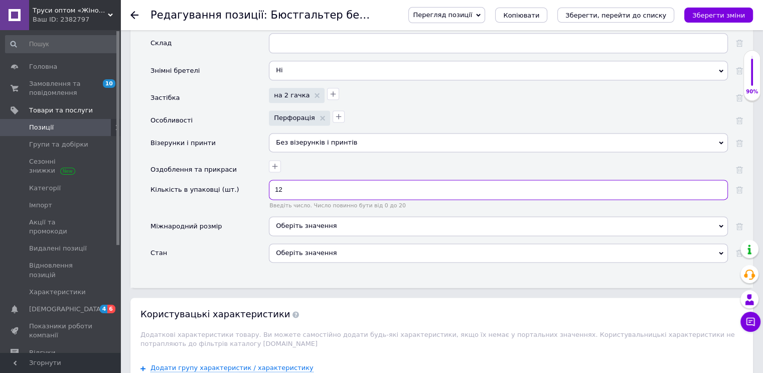
scroll to position [1355, 0]
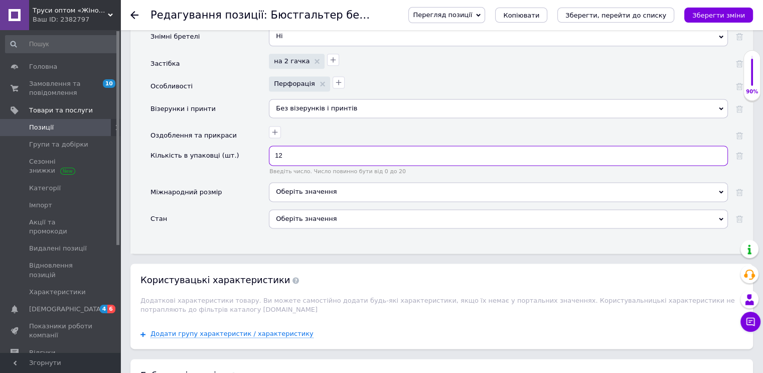
type input "12"
click at [315, 209] on div "Оберіть значення" at bounding box center [498, 218] width 459 height 19
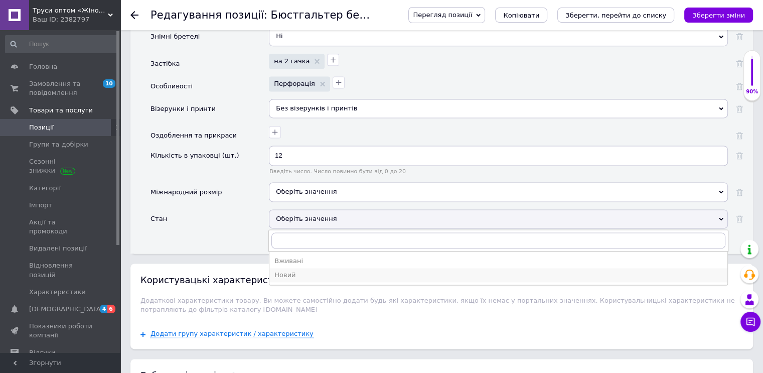
click at [287, 270] on div "Новий" at bounding box center [498, 274] width 448 height 9
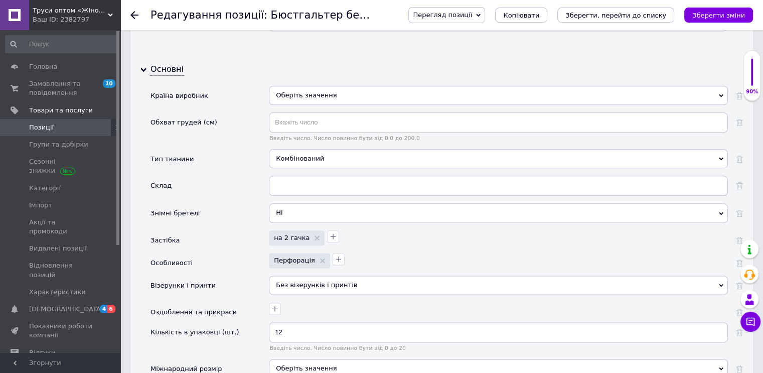
scroll to position [1154, 0]
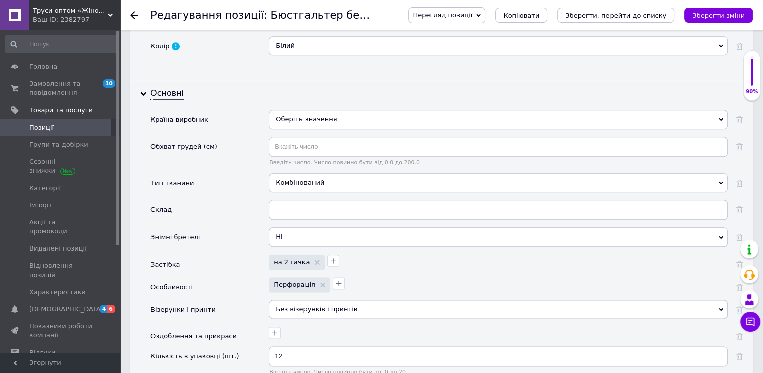
click at [727, 14] on icon "Зберегти зміни" at bounding box center [719, 16] width 53 height 8
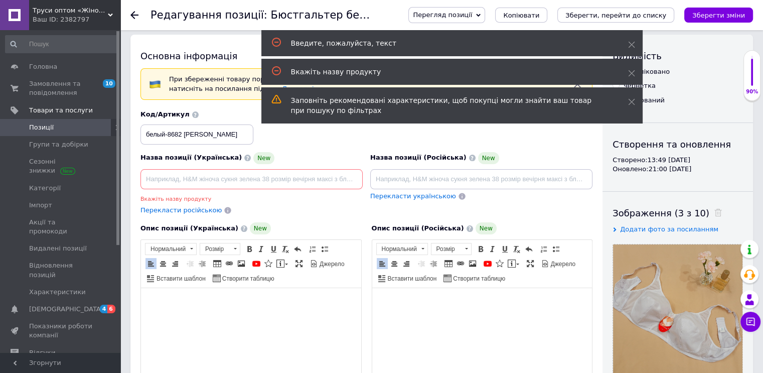
scroll to position [0, 0]
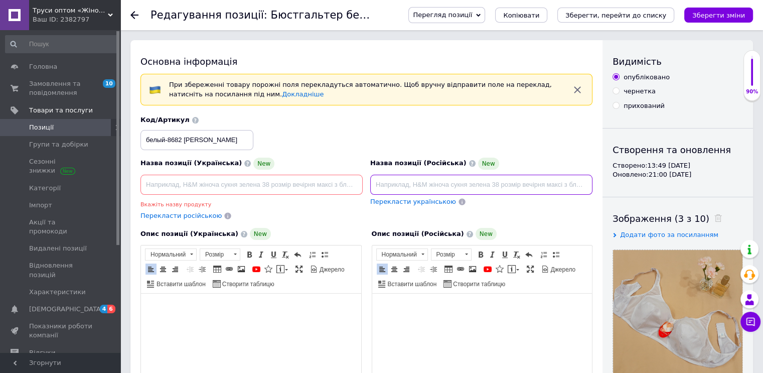
click at [397, 185] on input at bounding box center [481, 185] width 222 height 20
paste input "Бюстгальтер оптом без косточек | чашка E | белый цвет | на крупную грудь | объё…"
type input "Бюстгальтер оптом без косточек | чашка E | белый цвет | на крупную грудь | объё…"
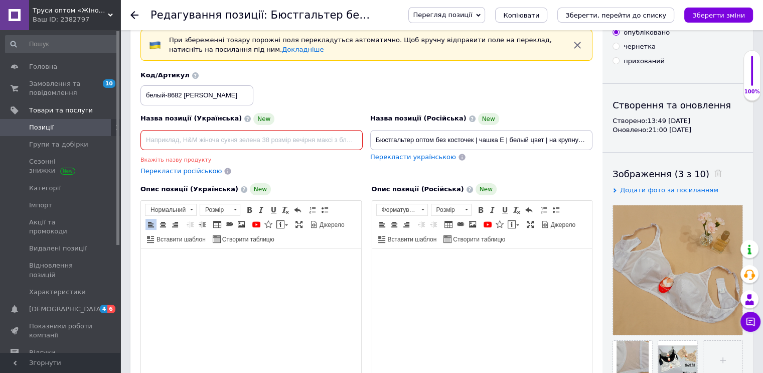
click at [167, 138] on input at bounding box center [252, 140] width 222 height 20
paste input "Бюстгальтер гуртом без кісточок | чашка E | білий колір | на велику груди | об’…"
type input "Бюстгальтер гуртом без кісточок | чашка E | білий колір | на велику груди | об’…"
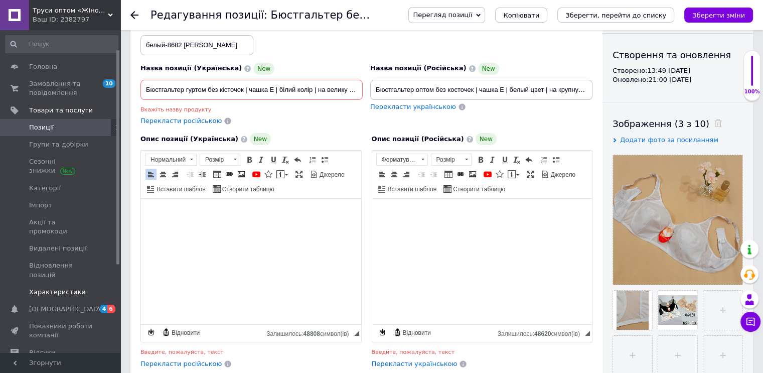
scroll to position [100, 0]
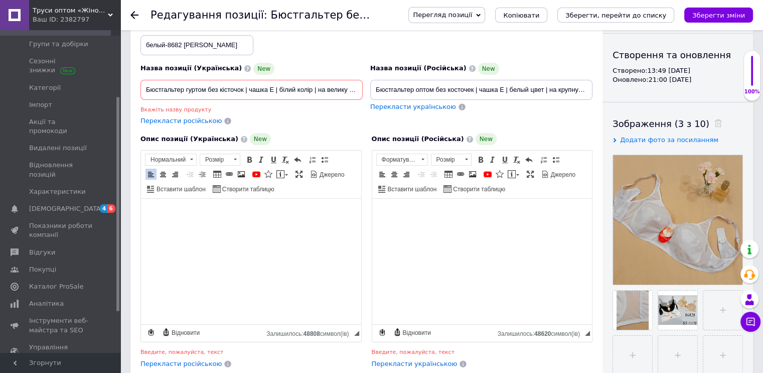
drag, startPoint x: 721, startPoint y: 16, endPoint x: 709, endPoint y: 20, distance: 12.2
click at [720, 16] on icon "Зберегти зміни" at bounding box center [719, 16] width 53 height 8
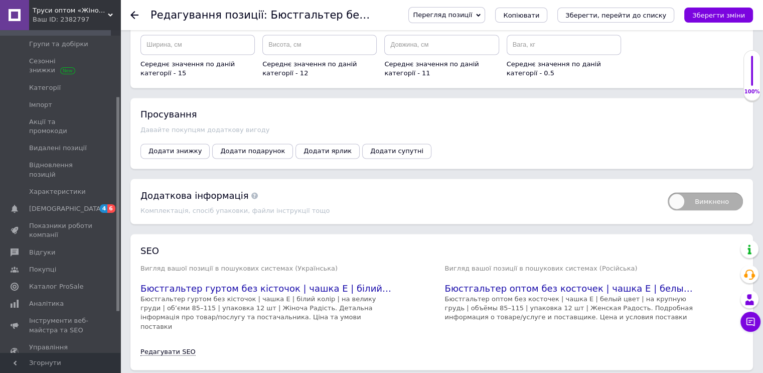
scroll to position [1755, 0]
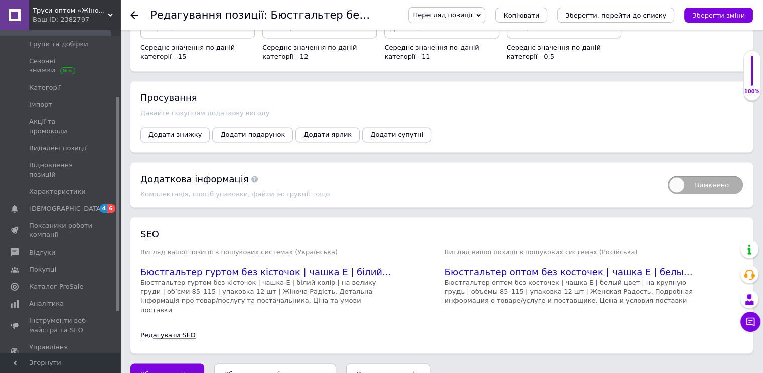
click at [714, 176] on span "Вимкнено" at bounding box center [705, 185] width 75 height 18
click at [668, 169] on input "Вимкнено" at bounding box center [664, 172] width 7 height 7
checkbox input "true"
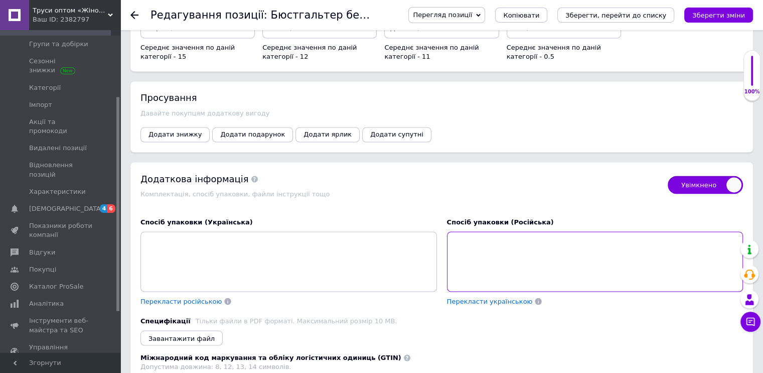
click at [504, 243] on textarea at bounding box center [595, 261] width 297 height 60
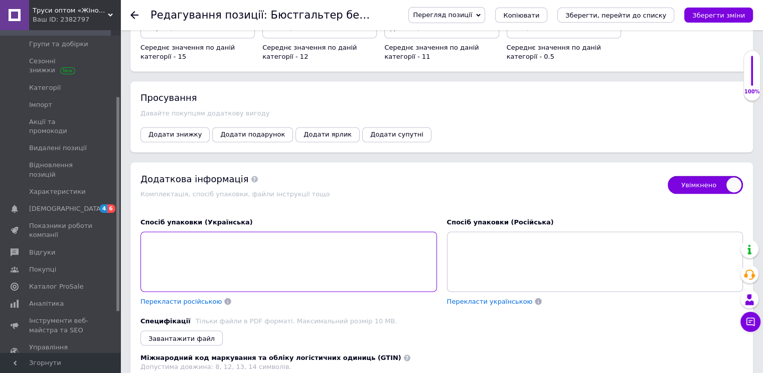
click at [274, 246] on textarea at bounding box center [289, 261] width 297 height 60
paste textarea "💎 Пропонуємо жіночий бюстгальтер гуртом без кісточок для великої грудей (чашка …"
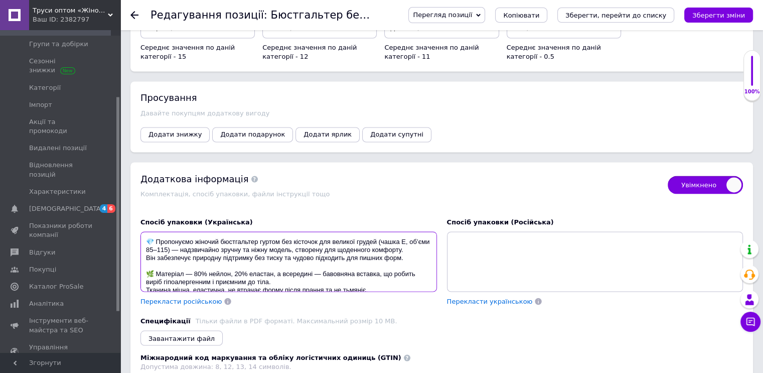
scroll to position [26, 0]
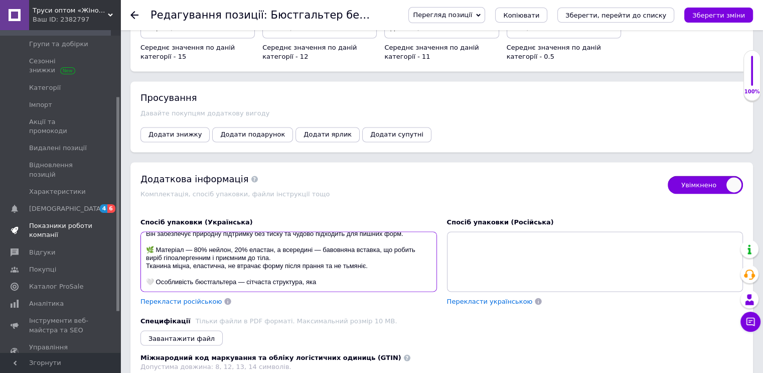
type textarea "💎 Пропонуємо жіночий бюстгальтер гуртом без кісточок для великої грудей (чашка …"
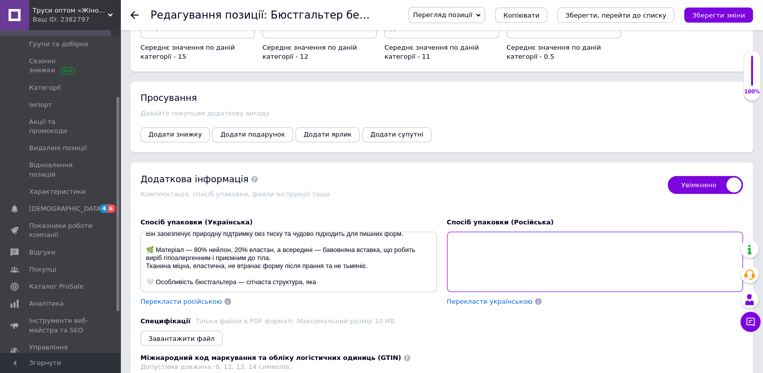
drag, startPoint x: 464, startPoint y: 250, endPoint x: 468, endPoint y: 253, distance: 5.3
click at [465, 250] on textarea at bounding box center [595, 261] width 297 height 60
paste textarea "🧵 Каждый бюстгальтер без косточек на крупную грудь (чашка E) упакован фабрично …"
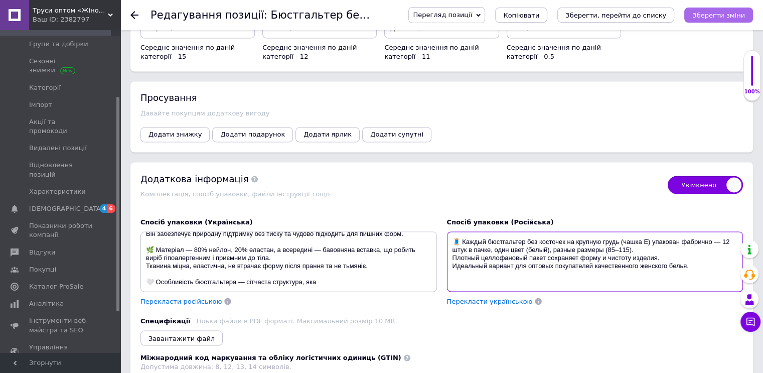
type textarea "🧵 Каждый бюстгальтер без косточек на крупную грудь (чашка E) упакован фабрично …"
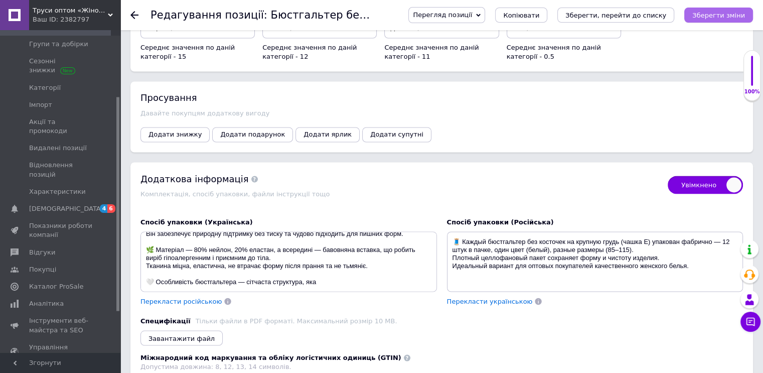
click at [722, 15] on icon "Зберегти зміни" at bounding box center [719, 16] width 53 height 8
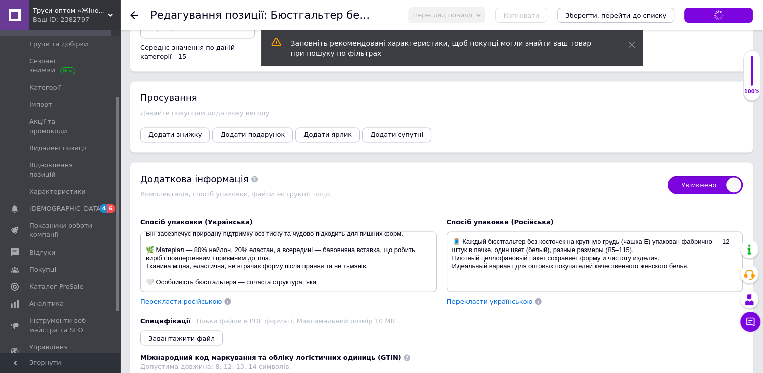
type textarea "💎 Пропонуємо жіночий бюстгальтер гуртом без кісточок для великої грудей (чашка …"
click at [718, 13] on icon "Зберегти зміни" at bounding box center [719, 16] width 53 height 8
